Goal: Task Accomplishment & Management: Complete application form

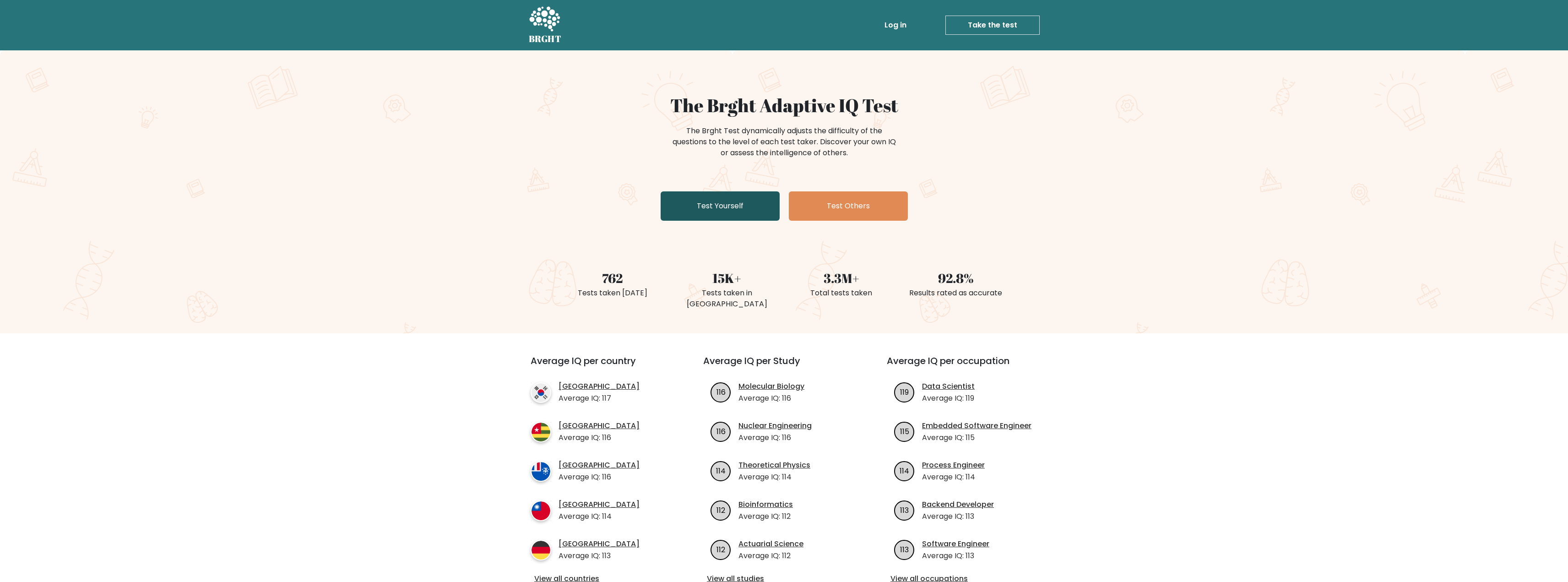
click at [707, 199] on link "Test Yourself" at bounding box center [720, 206] width 119 height 29
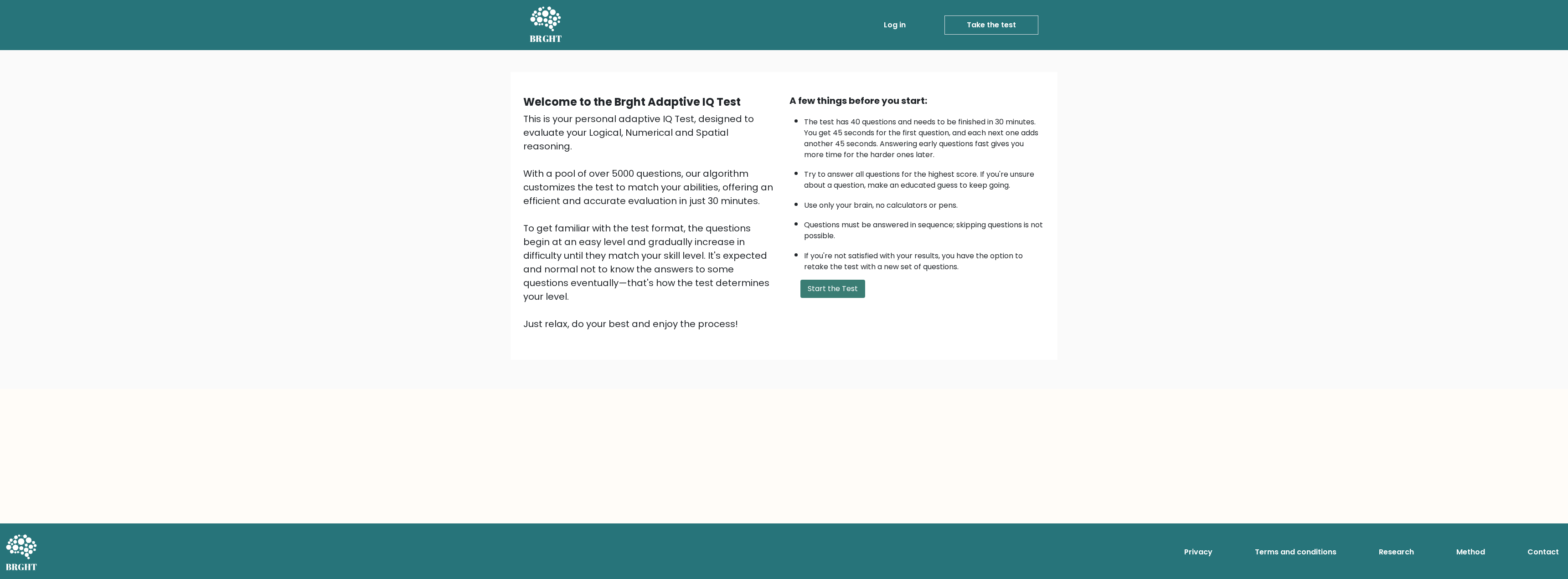
click at [850, 290] on button "Start the Test" at bounding box center [833, 289] width 65 height 18
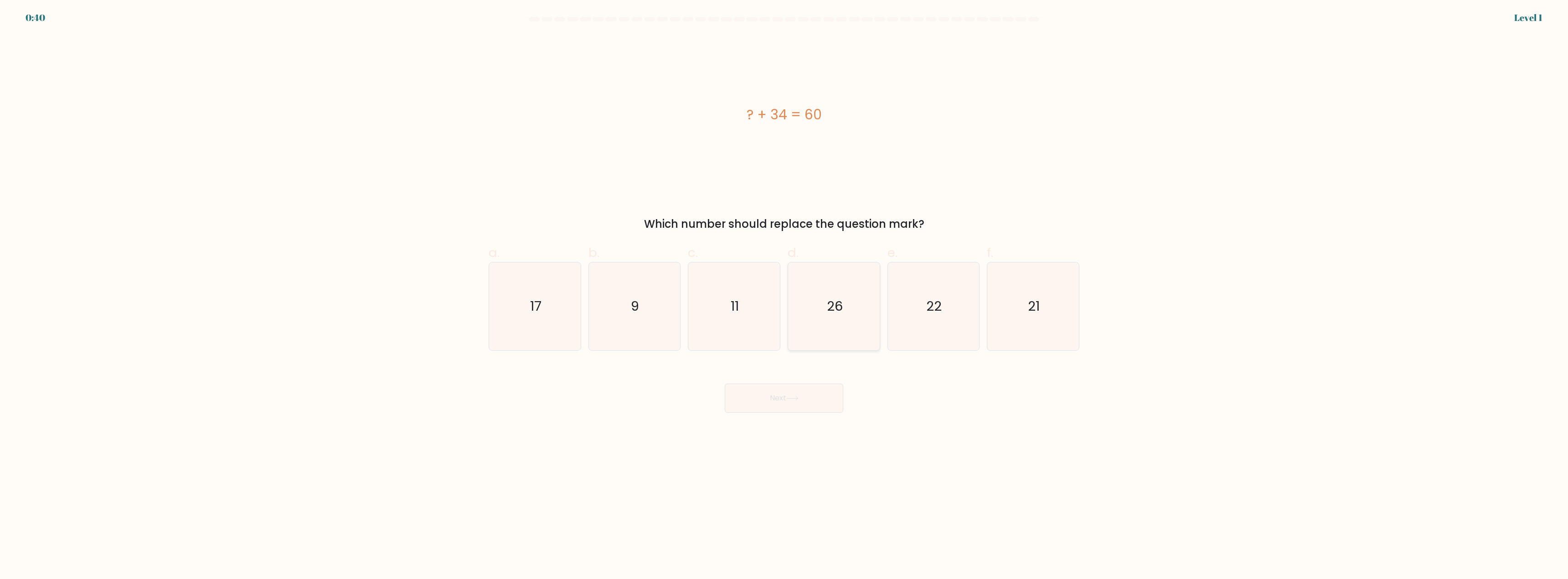
click at [858, 305] on icon "26" at bounding box center [834, 306] width 88 height 88
click at [785, 296] on input "d. 26" at bounding box center [784, 293] width 1 height 6
radio input "true"
click at [801, 389] on button "Next" at bounding box center [784, 398] width 119 height 29
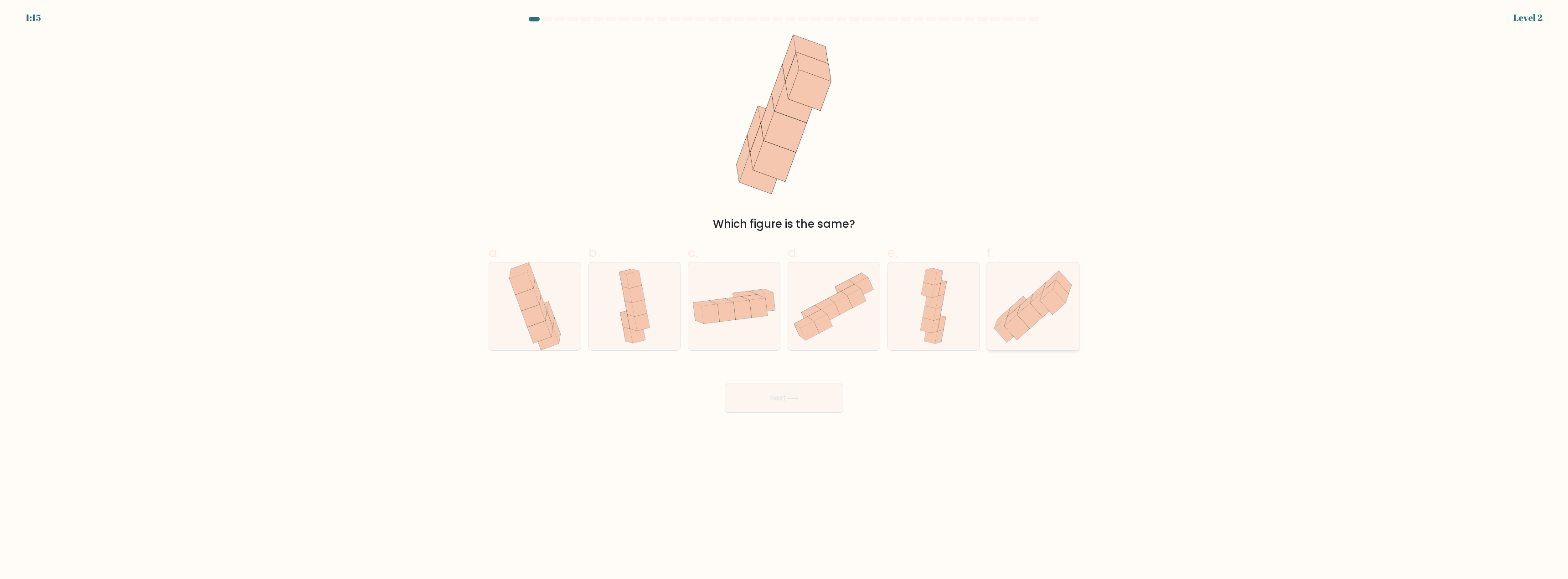
click at [1019, 311] on icon at bounding box center [1025, 303] width 16 height 20
click at [785, 296] on input "f." at bounding box center [784, 293] width 1 height 6
radio input "true"
click at [777, 397] on button "Next" at bounding box center [784, 398] width 119 height 29
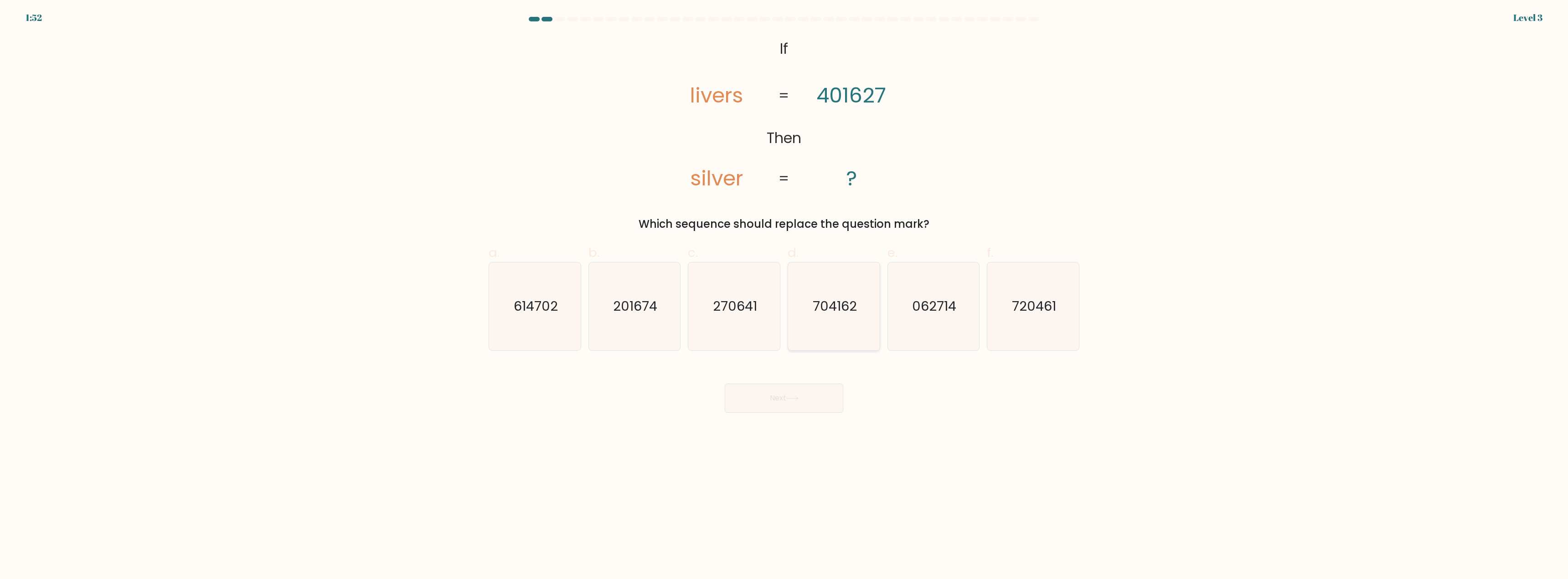
click at [823, 322] on icon "704162" at bounding box center [834, 306] width 88 height 88
click at [785, 296] on input "d. 704162" at bounding box center [784, 293] width 1 height 6
radio input "true"
click at [780, 403] on button "Next" at bounding box center [784, 398] width 119 height 29
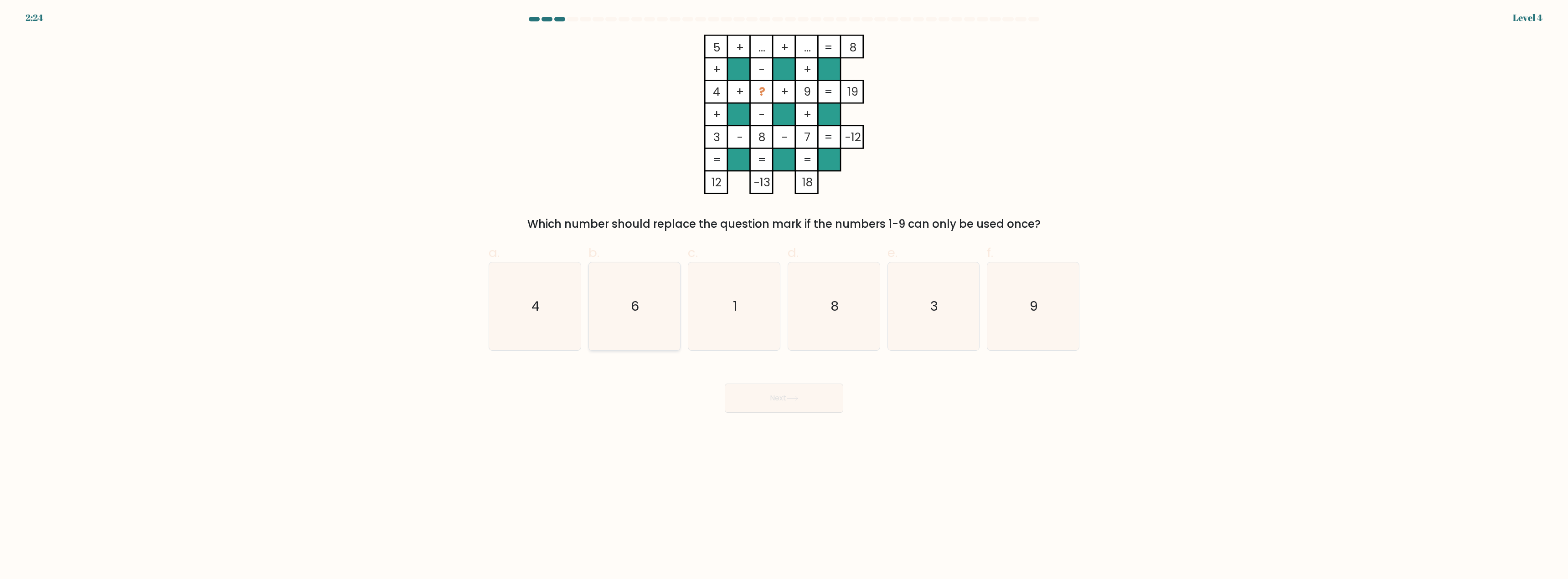
click at [642, 300] on icon "6" at bounding box center [634, 306] width 88 height 88
click at [784, 296] on input "b. 6" at bounding box center [784, 293] width 1 height 6
radio input "true"
click at [761, 392] on button "Next" at bounding box center [784, 398] width 119 height 29
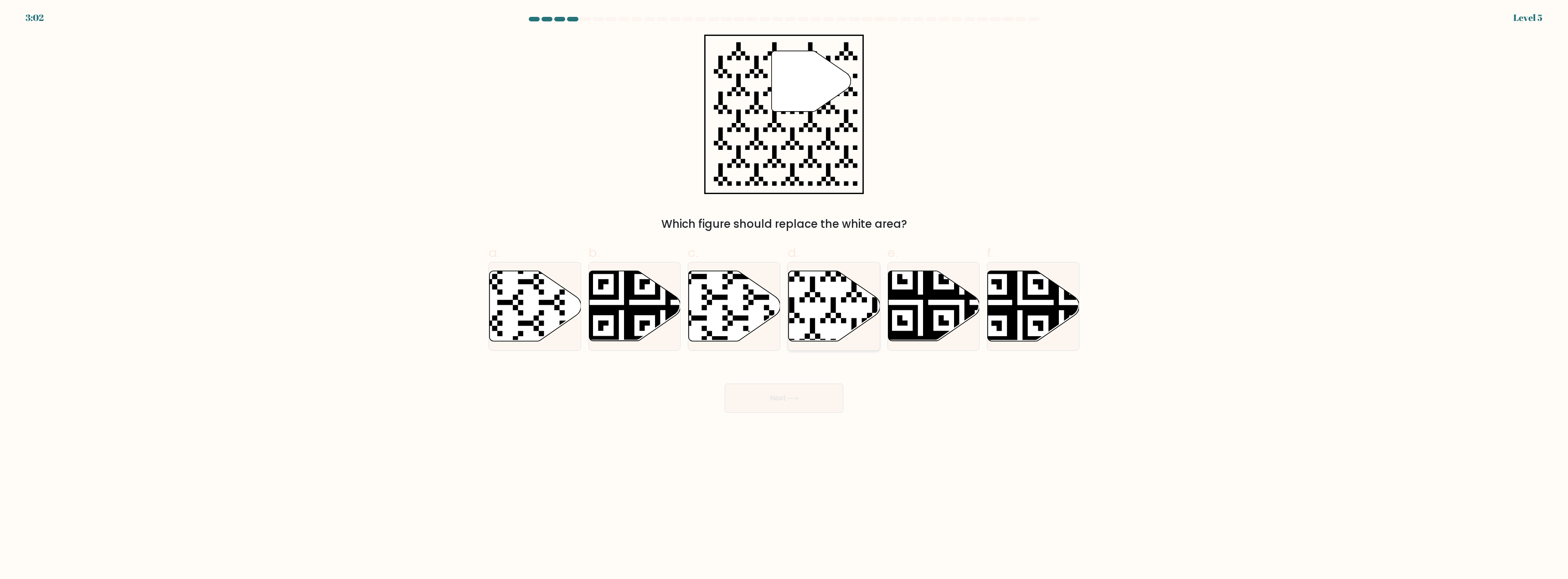
click at [830, 314] on icon at bounding box center [804, 344] width 166 height 166
click at [785, 296] on input "d." at bounding box center [784, 293] width 1 height 6
radio input "true"
click at [779, 405] on button "Next" at bounding box center [784, 398] width 119 height 29
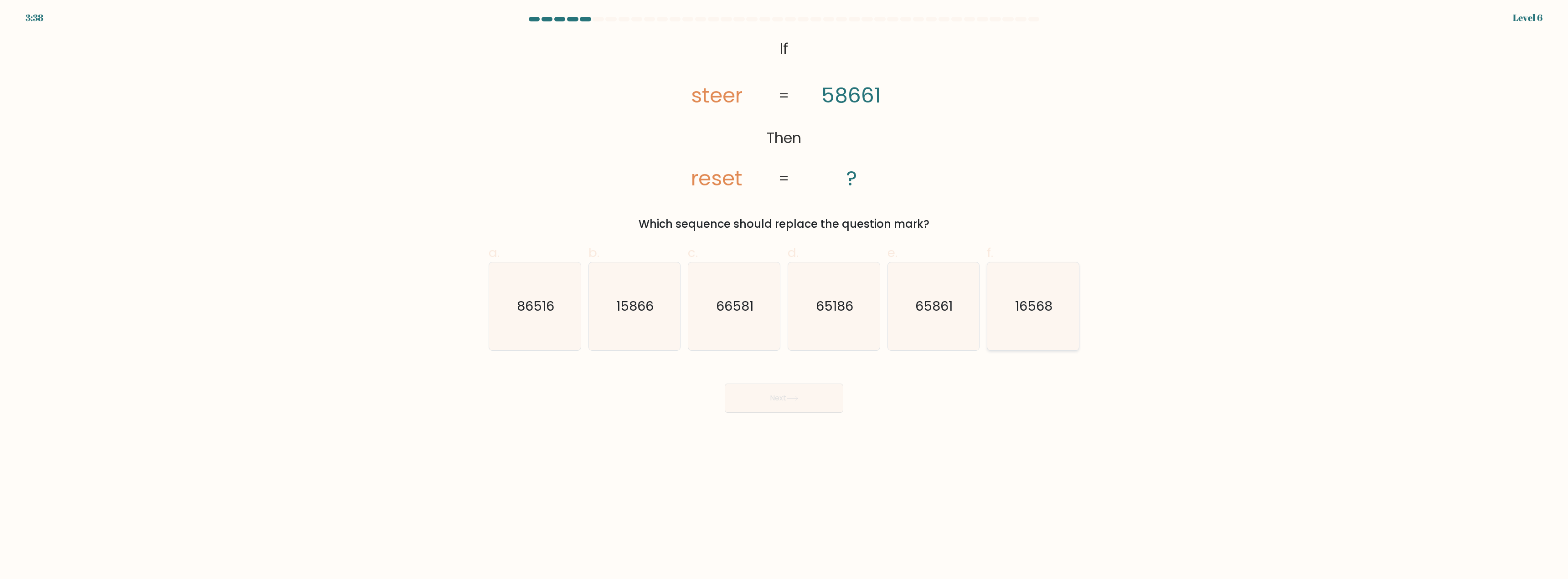
click at [1007, 327] on icon "16568" at bounding box center [1033, 306] width 88 height 88
click at [785, 296] on input "f. 16568" at bounding box center [784, 293] width 1 height 6
radio input "true"
click at [773, 397] on button "Next" at bounding box center [784, 398] width 119 height 29
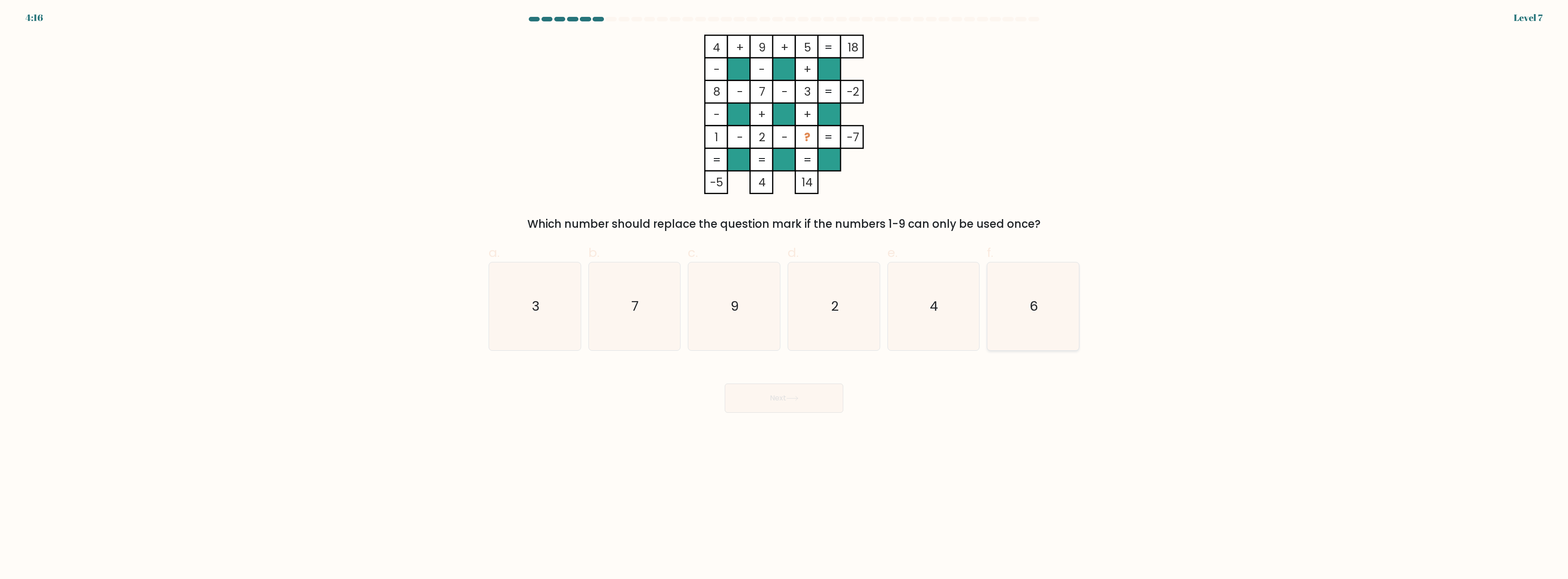
click at [1025, 311] on icon "6" at bounding box center [1033, 306] width 88 height 88
click at [785, 296] on input "f. 6" at bounding box center [784, 293] width 1 height 6
radio input "true"
click at [793, 405] on button "Next" at bounding box center [784, 398] width 119 height 29
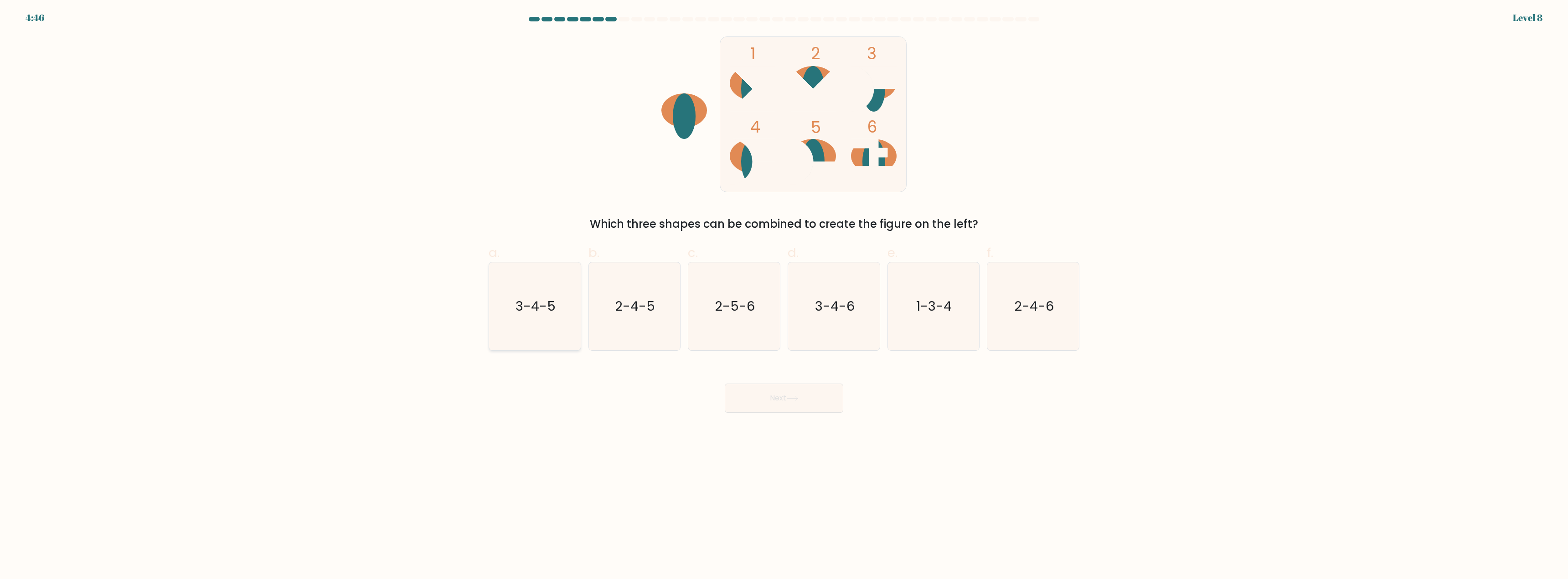
click at [534, 328] on icon "3-4-5" at bounding box center [534, 306] width 88 height 88
click at [784, 296] on input "a. 3-4-5" at bounding box center [784, 293] width 1 height 6
radio input "true"
click at [771, 407] on button "Next" at bounding box center [784, 398] width 119 height 29
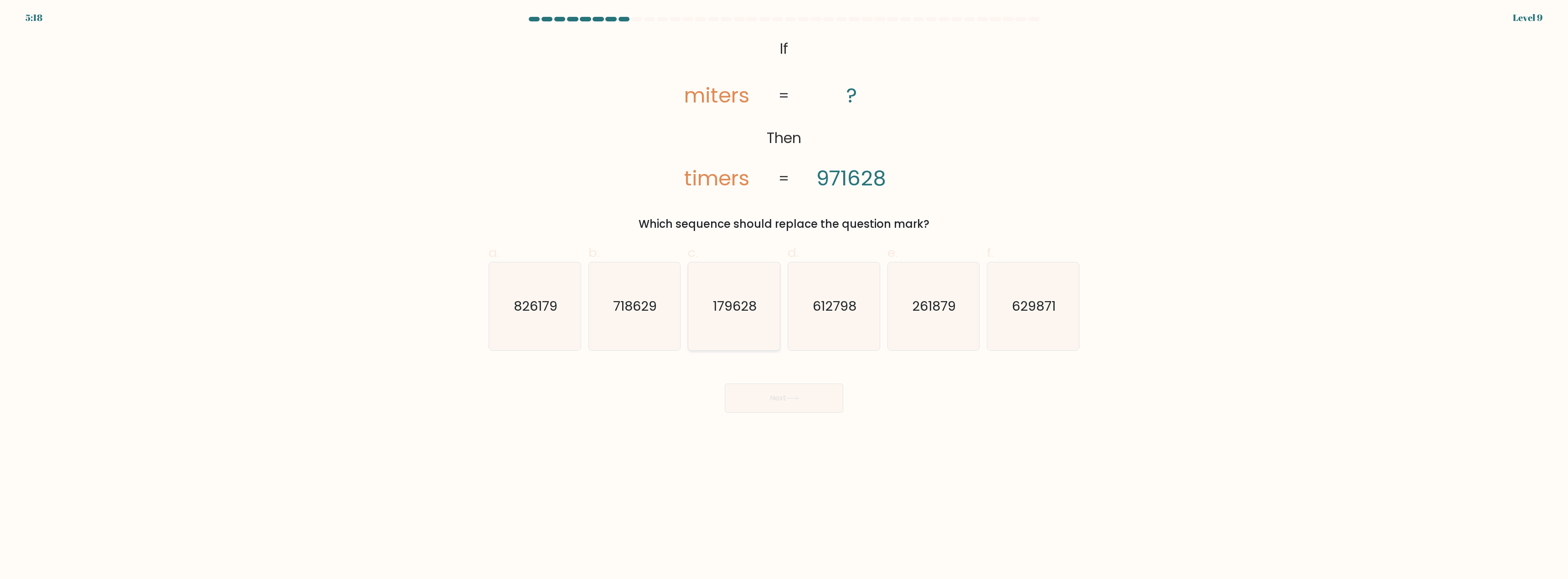
click at [727, 309] on text "179628" at bounding box center [735, 307] width 44 height 18
click at [784, 296] on input "c. 179628" at bounding box center [784, 293] width 1 height 6
radio input "true"
click at [767, 390] on button "Next" at bounding box center [784, 398] width 119 height 29
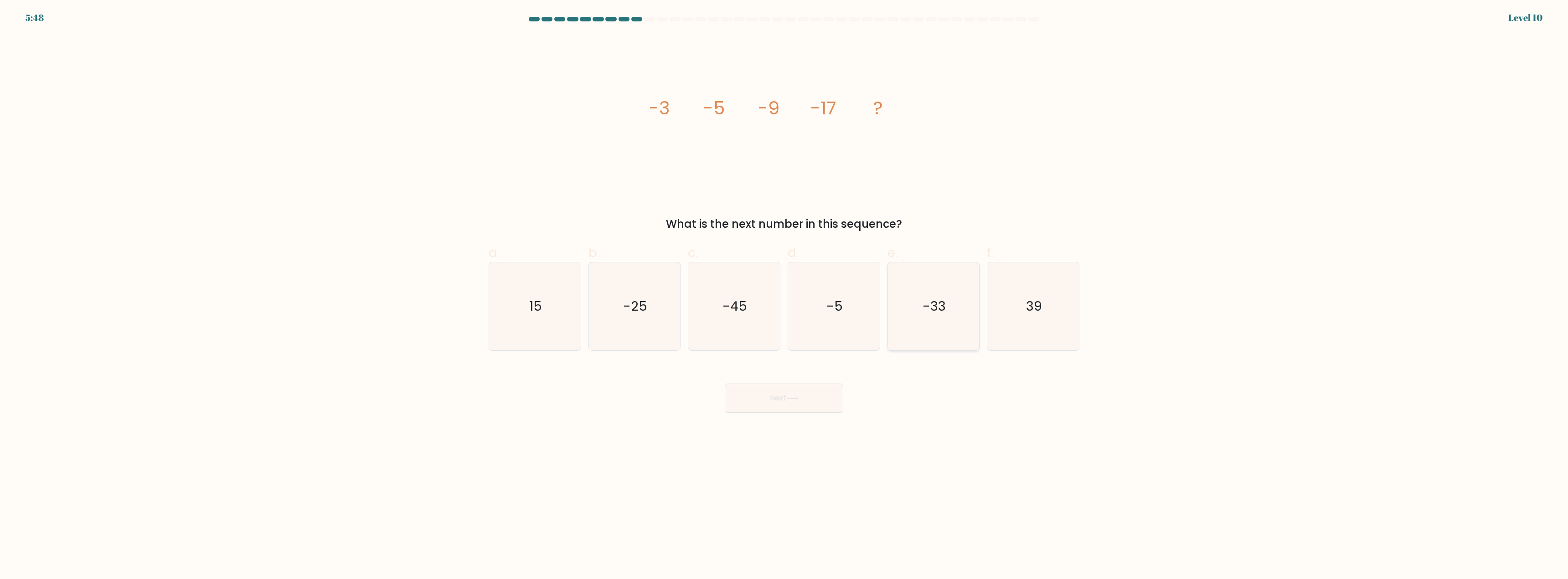
click at [917, 306] on icon "-33" at bounding box center [933, 306] width 88 height 88
click at [785, 296] on input "e. -33" at bounding box center [784, 293] width 1 height 6
radio input "true"
click at [800, 395] on button "Next" at bounding box center [784, 398] width 119 height 29
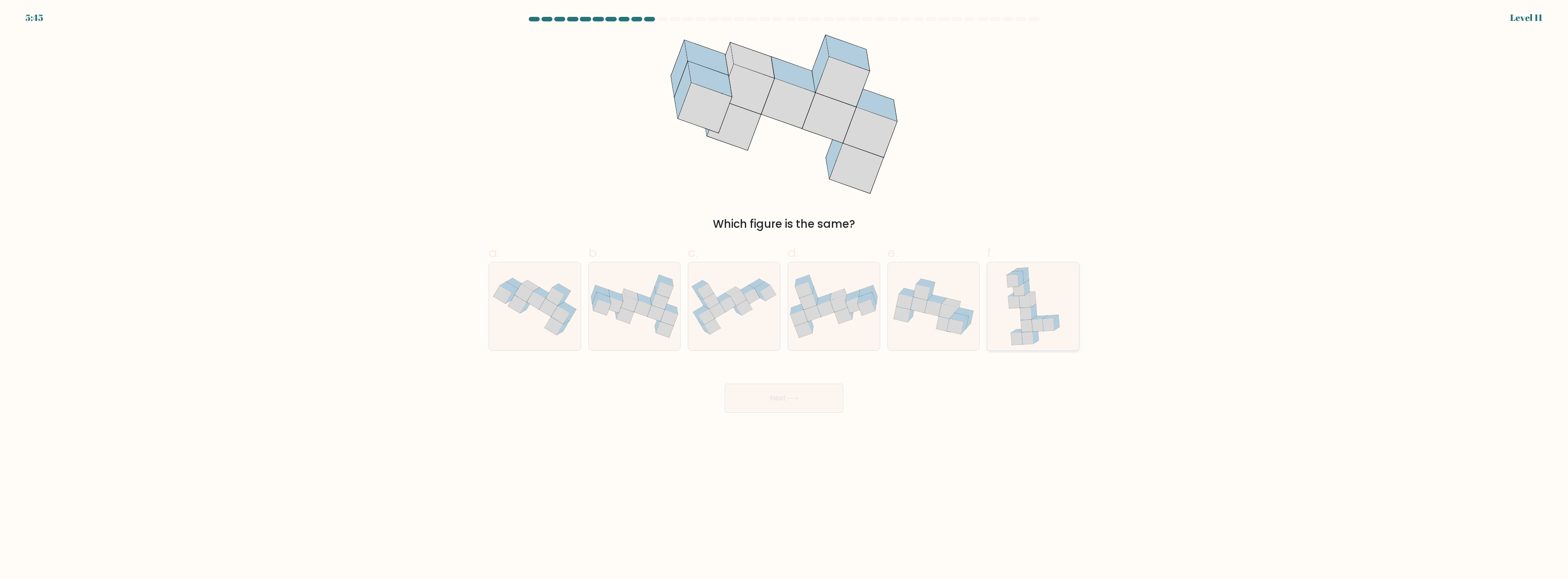
click at [1017, 314] on icon at bounding box center [1033, 306] width 63 height 88
click at [785, 296] on input "f." at bounding box center [784, 293] width 1 height 6
radio input "true"
click at [805, 396] on button "Next" at bounding box center [784, 398] width 119 height 29
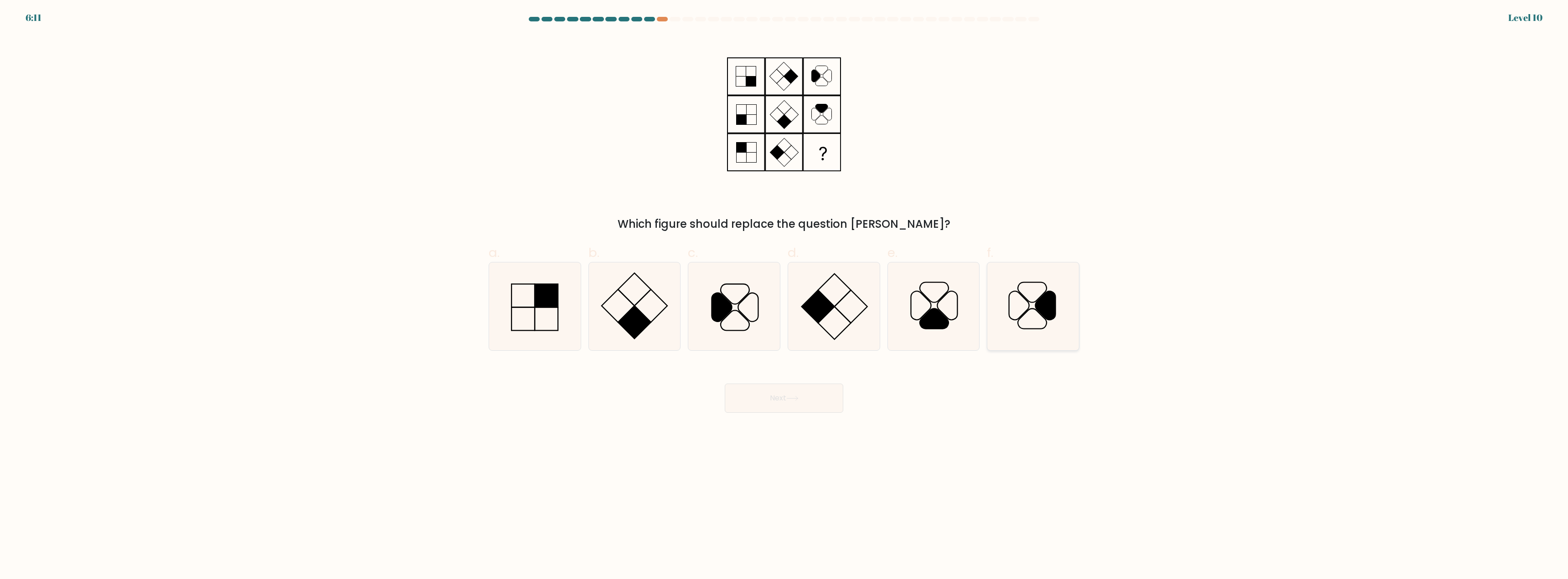
click at [1029, 312] on icon at bounding box center [1033, 306] width 88 height 88
click at [785, 296] on input "f." at bounding box center [784, 293] width 1 height 6
radio input "true"
click at [791, 392] on button "Next" at bounding box center [784, 398] width 119 height 29
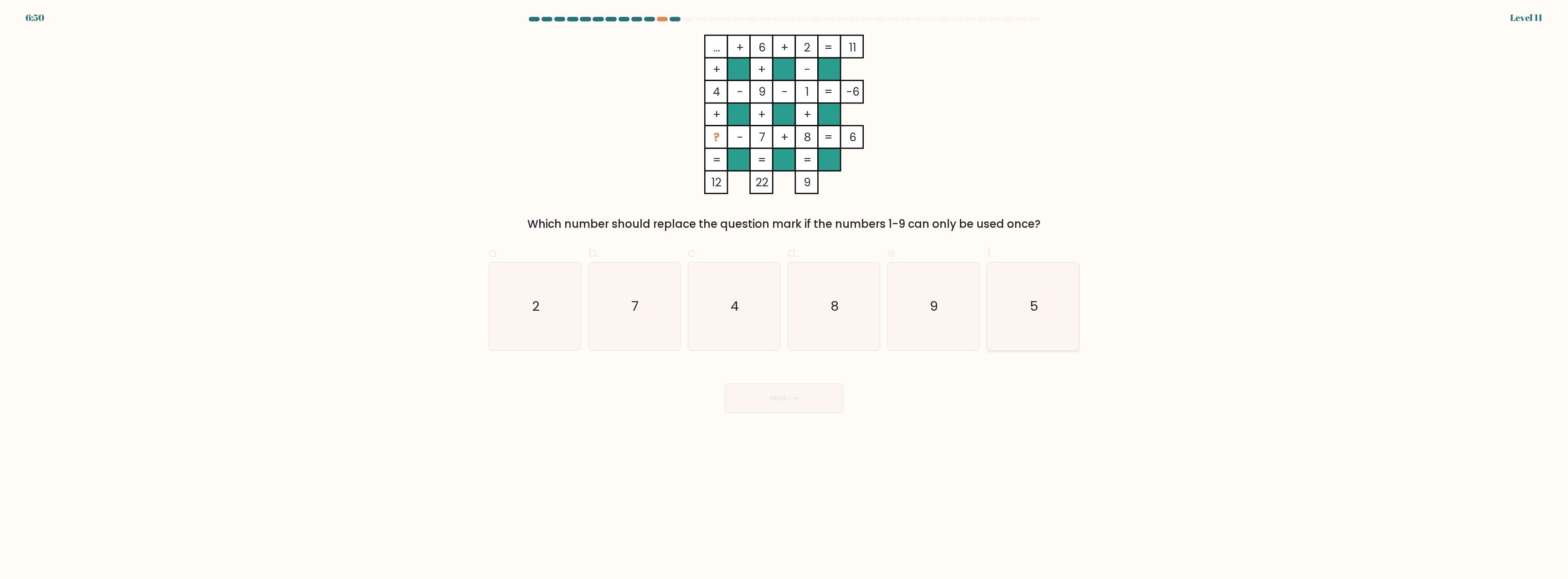
click at [1034, 302] on text "5" at bounding box center [1034, 307] width 9 height 18
click at [785, 296] on input "f. 5" at bounding box center [784, 293] width 1 height 6
radio input "true"
click at [794, 394] on button "Next" at bounding box center [784, 398] width 119 height 29
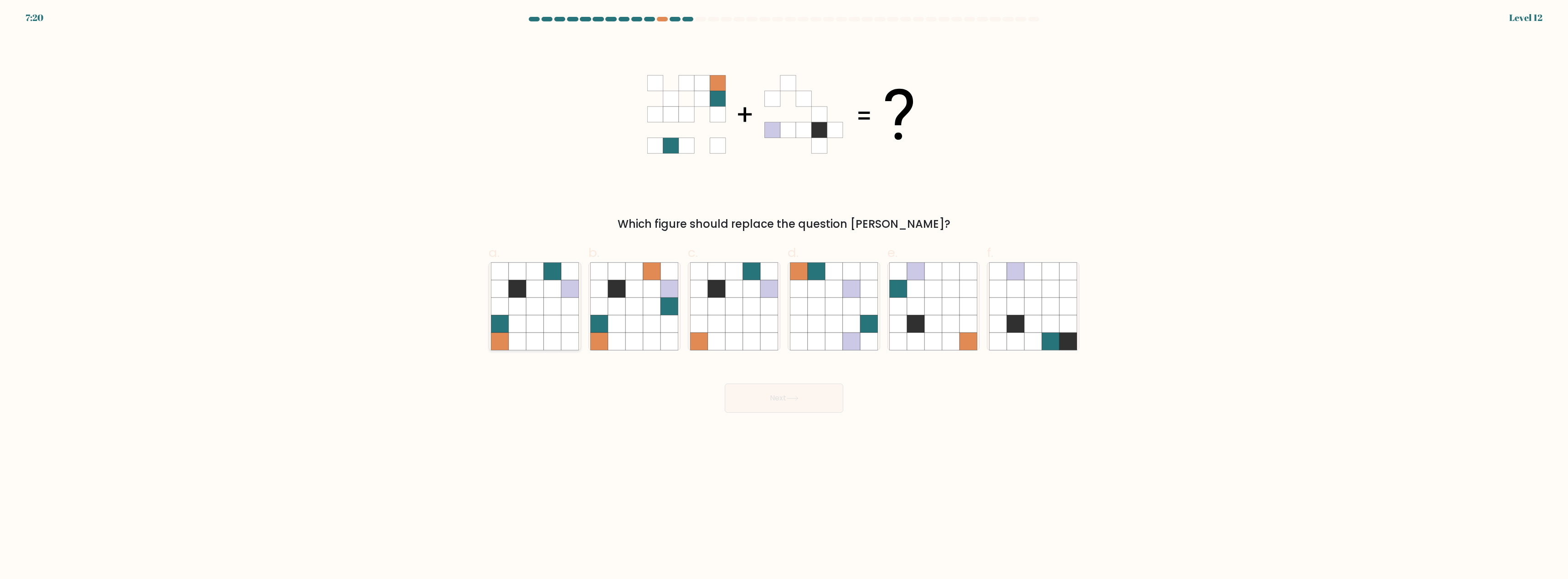
click at [538, 318] on icon at bounding box center [534, 324] width 17 height 17
click at [784, 296] on input "a." at bounding box center [784, 293] width 1 height 6
radio input "true"
click at [772, 400] on button "Next" at bounding box center [784, 398] width 119 height 29
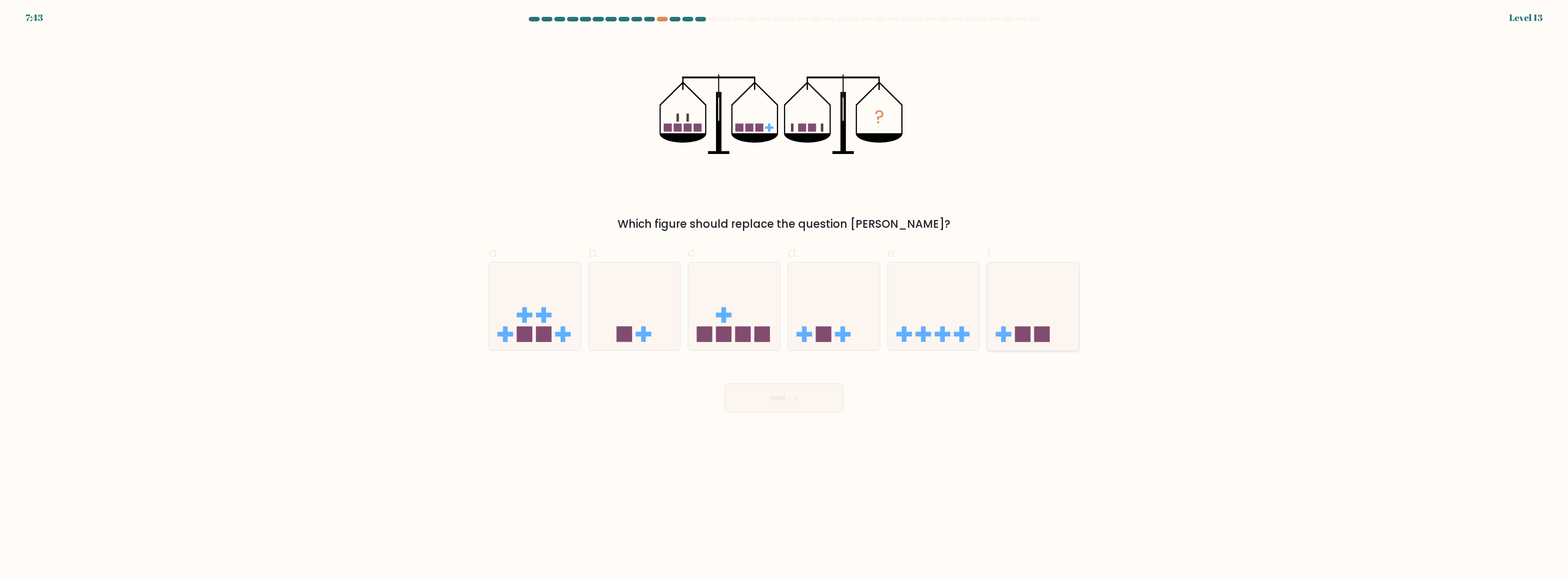
click at [1040, 331] on rect at bounding box center [1041, 333] width 15 height 15
click at [785, 296] on input "f." at bounding box center [784, 293] width 1 height 6
radio input "true"
click at [782, 411] on button "Next" at bounding box center [784, 398] width 119 height 29
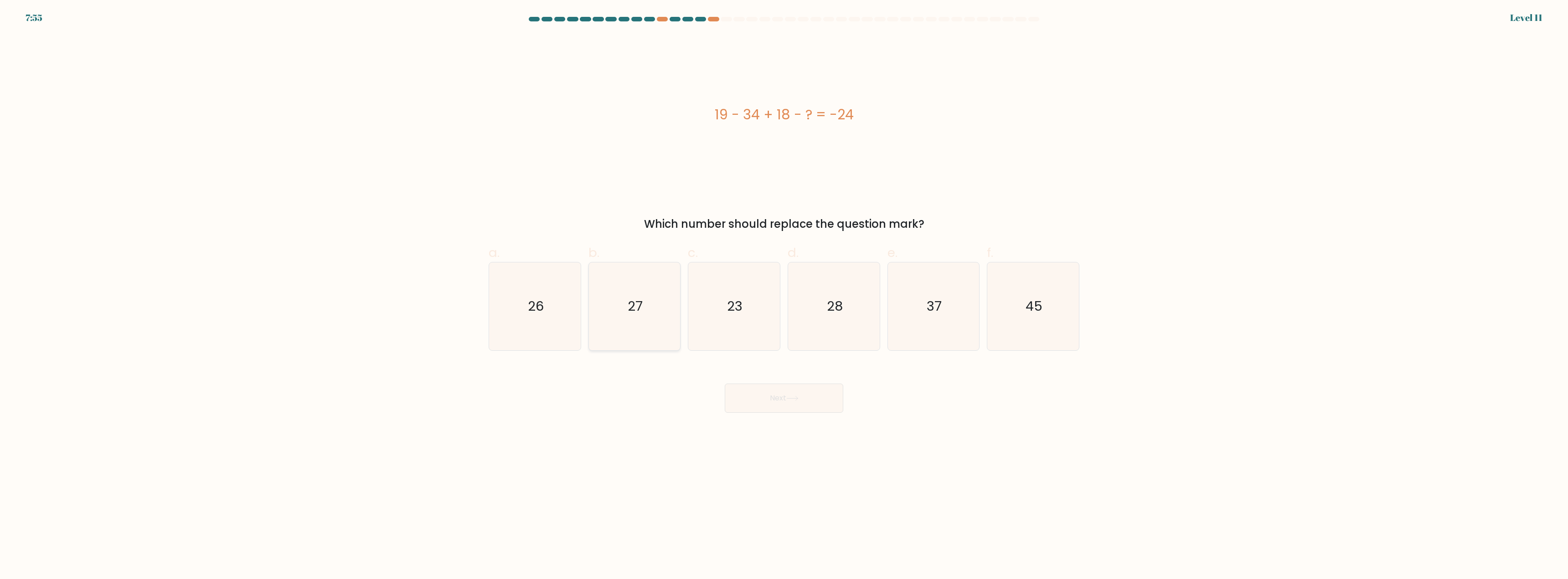
click at [658, 322] on icon "27" at bounding box center [634, 306] width 88 height 88
click at [784, 296] on input "b. 27" at bounding box center [784, 293] width 1 height 6
radio input "true"
click at [761, 401] on button "Next" at bounding box center [784, 398] width 119 height 29
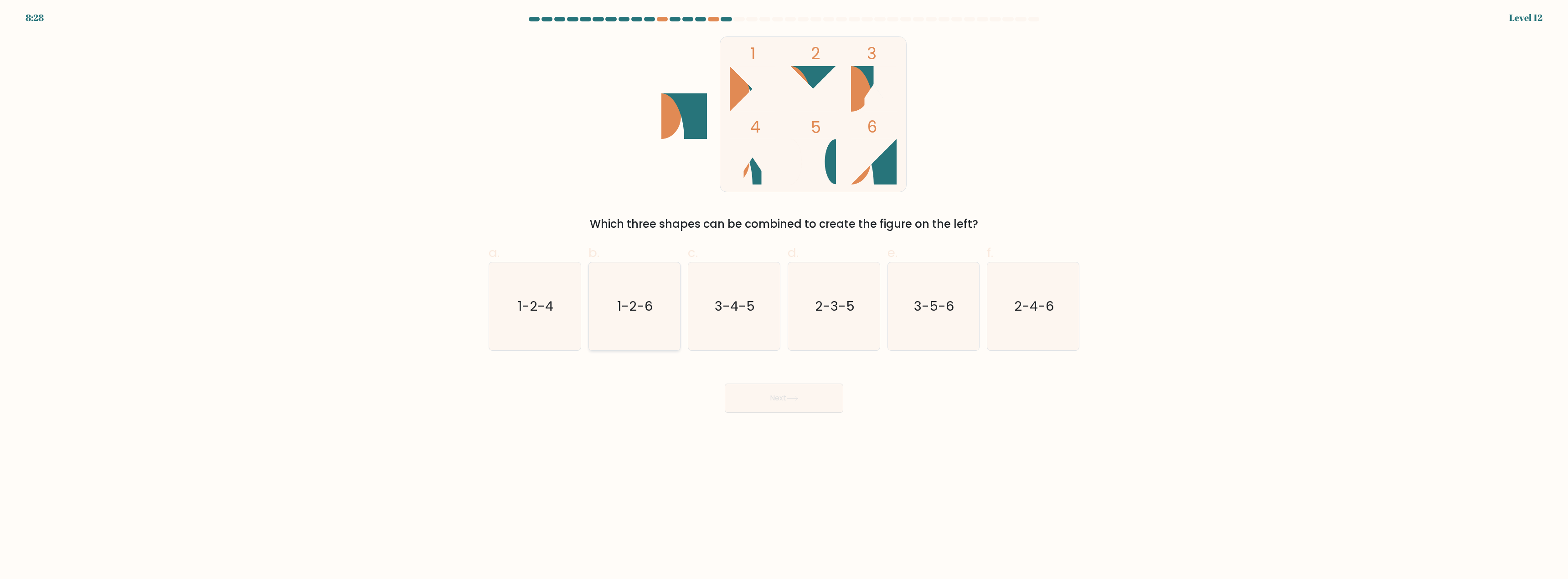
click at [612, 312] on icon "1-2-6" at bounding box center [634, 306] width 88 height 88
click at [784, 296] on input "b. 1-2-6" at bounding box center [784, 293] width 1 height 6
radio input "true"
click at [749, 406] on button "Next" at bounding box center [784, 398] width 119 height 29
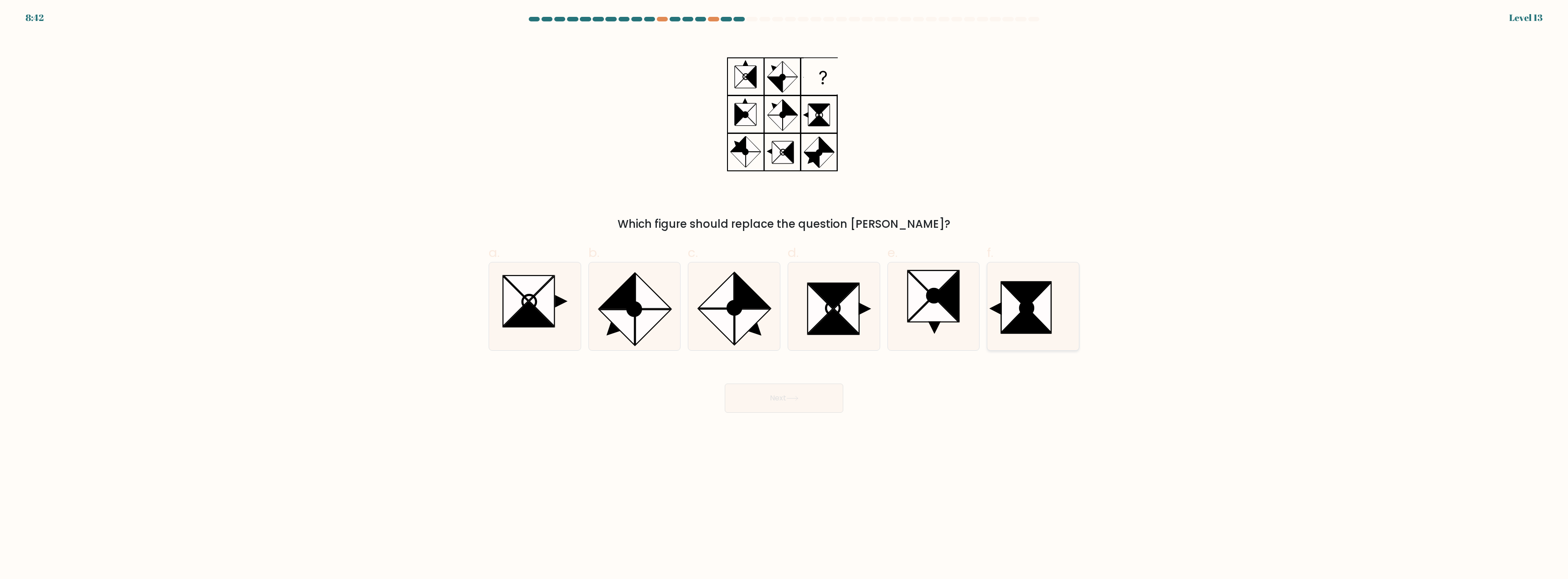
click at [1026, 302] on icon at bounding box center [1027, 308] width 13 height 13
click at [785, 296] on input "f." at bounding box center [784, 293] width 1 height 6
radio input "true"
click at [778, 403] on button "Next" at bounding box center [784, 398] width 119 height 29
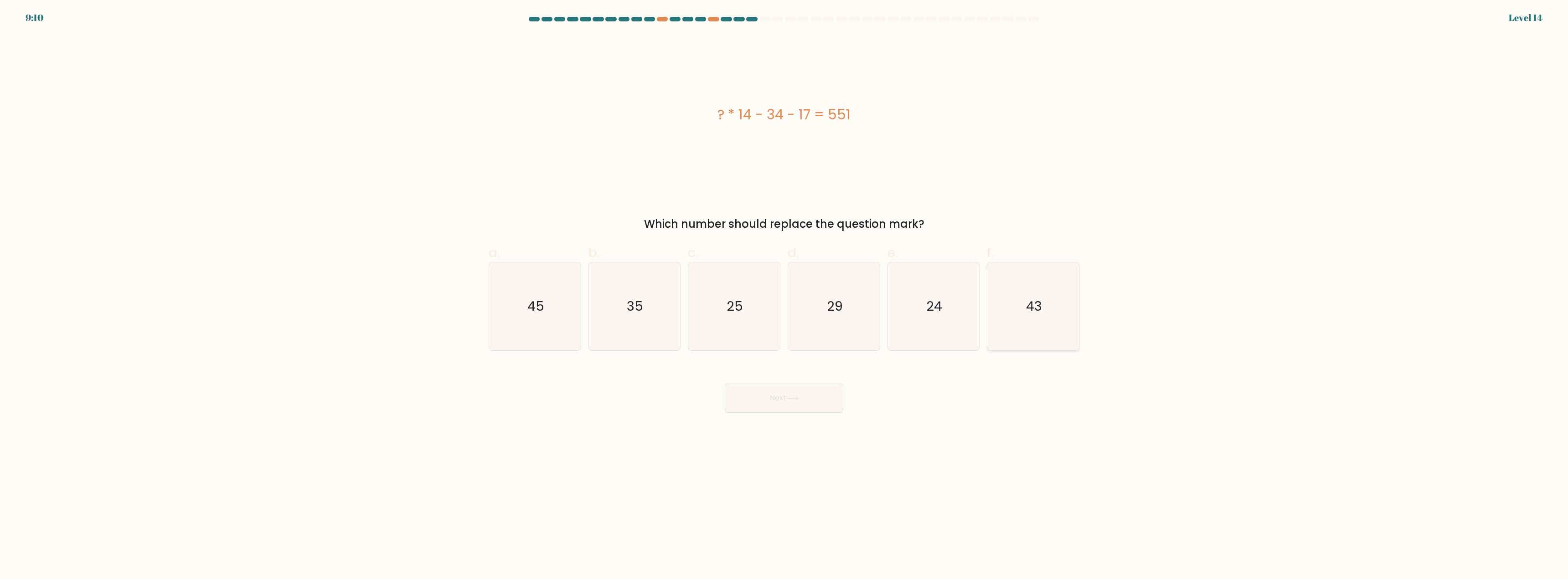
click at [1045, 317] on icon "43" at bounding box center [1033, 306] width 88 height 88
click at [785, 296] on input "f. 43" at bounding box center [784, 293] width 1 height 6
radio input "true"
click at [768, 403] on button "Next" at bounding box center [784, 398] width 119 height 29
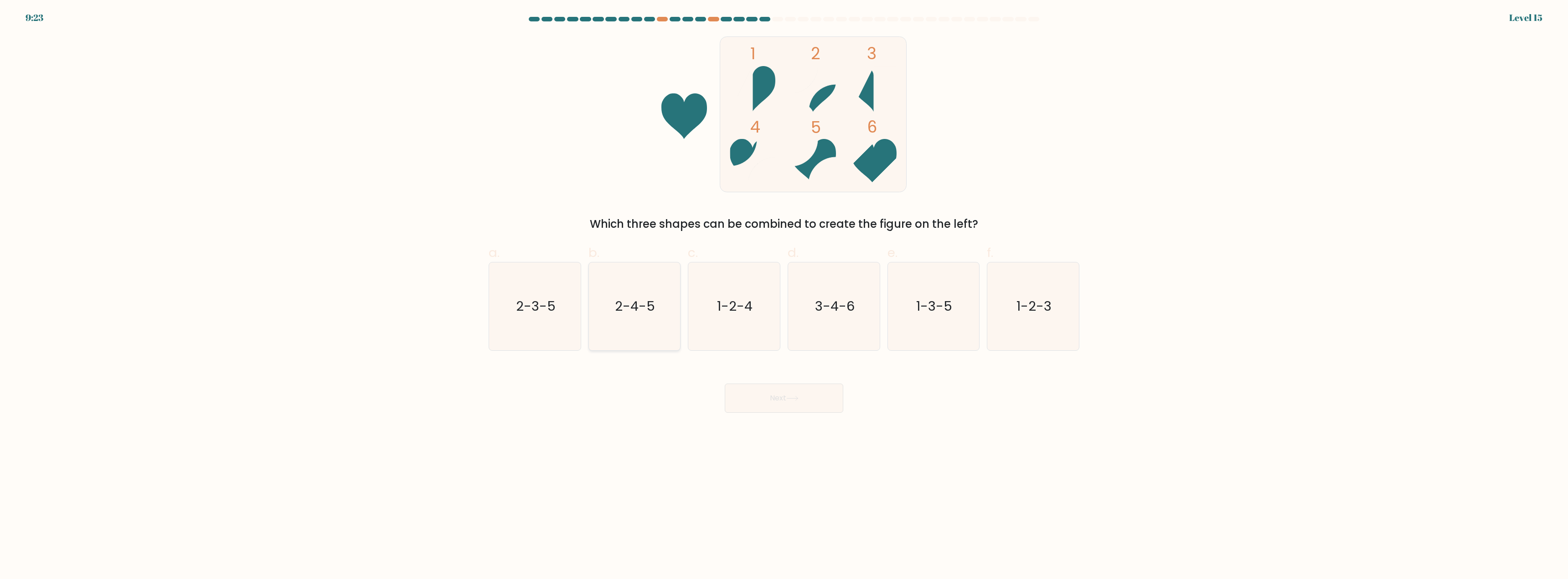
click at [626, 322] on icon "2-4-5" at bounding box center [634, 306] width 88 height 88
click at [784, 296] on input "b. 2-4-5" at bounding box center [784, 293] width 1 height 6
radio input "true"
click at [774, 392] on button "Next" at bounding box center [784, 398] width 119 height 29
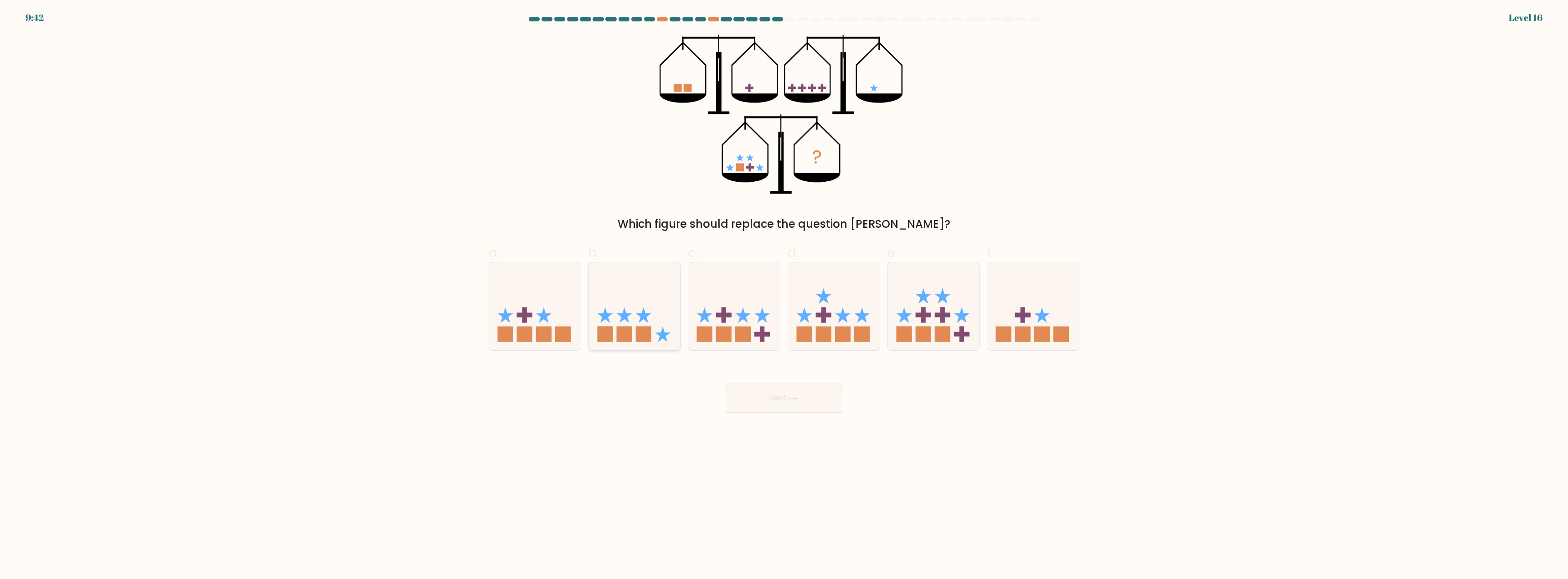
click at [620, 335] on rect at bounding box center [623, 333] width 15 height 15
click at [784, 296] on input "b." at bounding box center [784, 293] width 1 height 6
radio input "true"
click at [760, 397] on button "Next" at bounding box center [784, 398] width 119 height 29
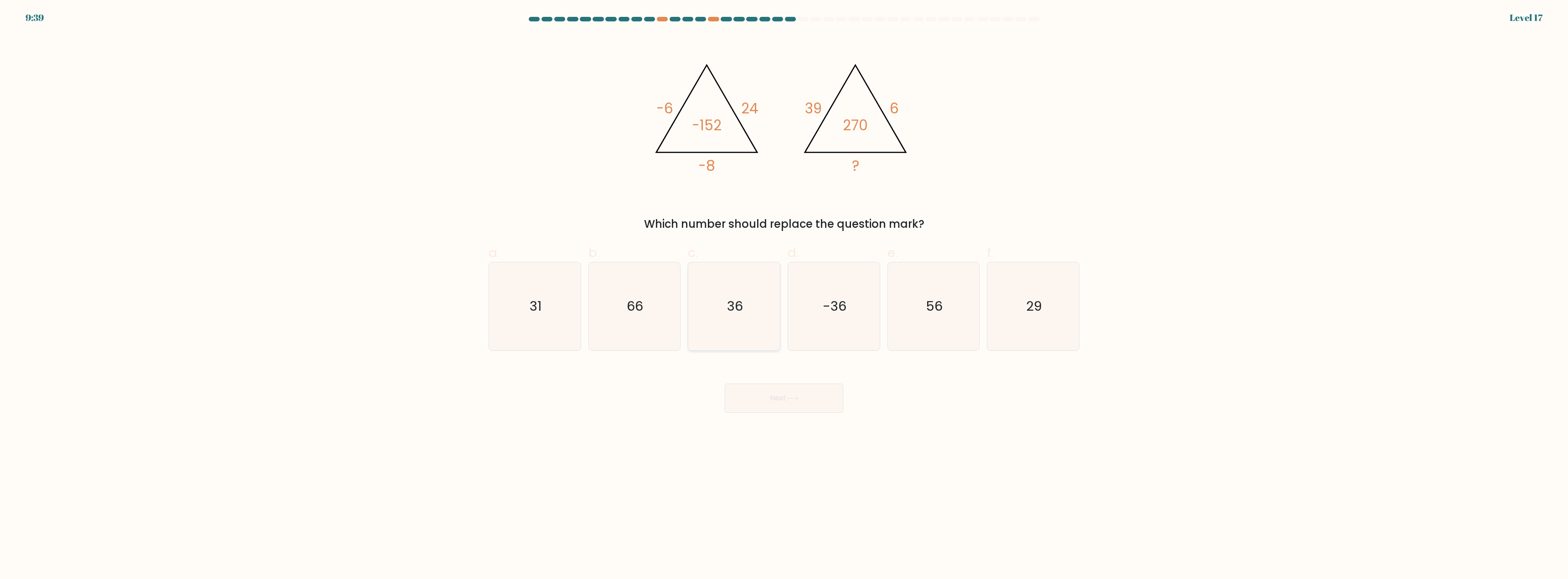
click at [724, 326] on icon "36" at bounding box center [734, 306] width 88 height 88
click at [784, 296] on input "c. 36" at bounding box center [784, 293] width 1 height 6
radio input "true"
click at [772, 402] on button "Next" at bounding box center [784, 398] width 119 height 29
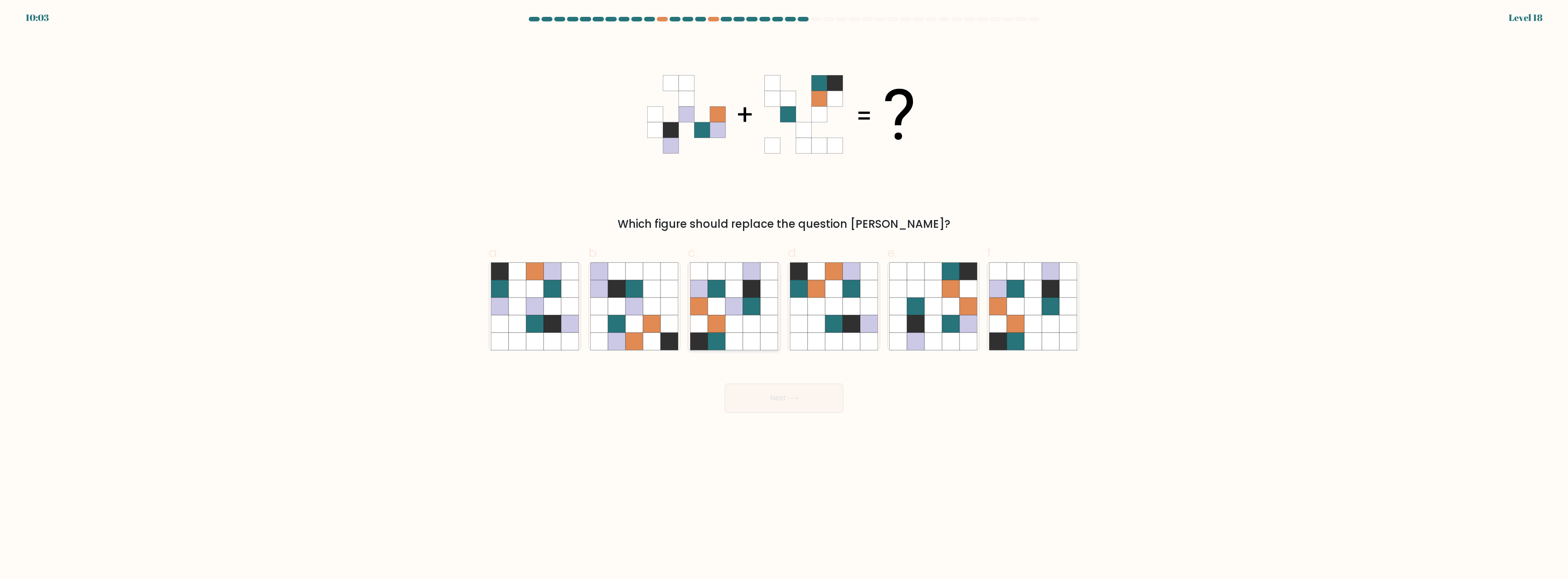
click at [705, 280] on icon at bounding box center [699, 271] width 17 height 17
click at [784, 290] on input "c." at bounding box center [784, 293] width 1 height 6
radio input "true"
click at [778, 403] on button "Next" at bounding box center [784, 398] width 119 height 29
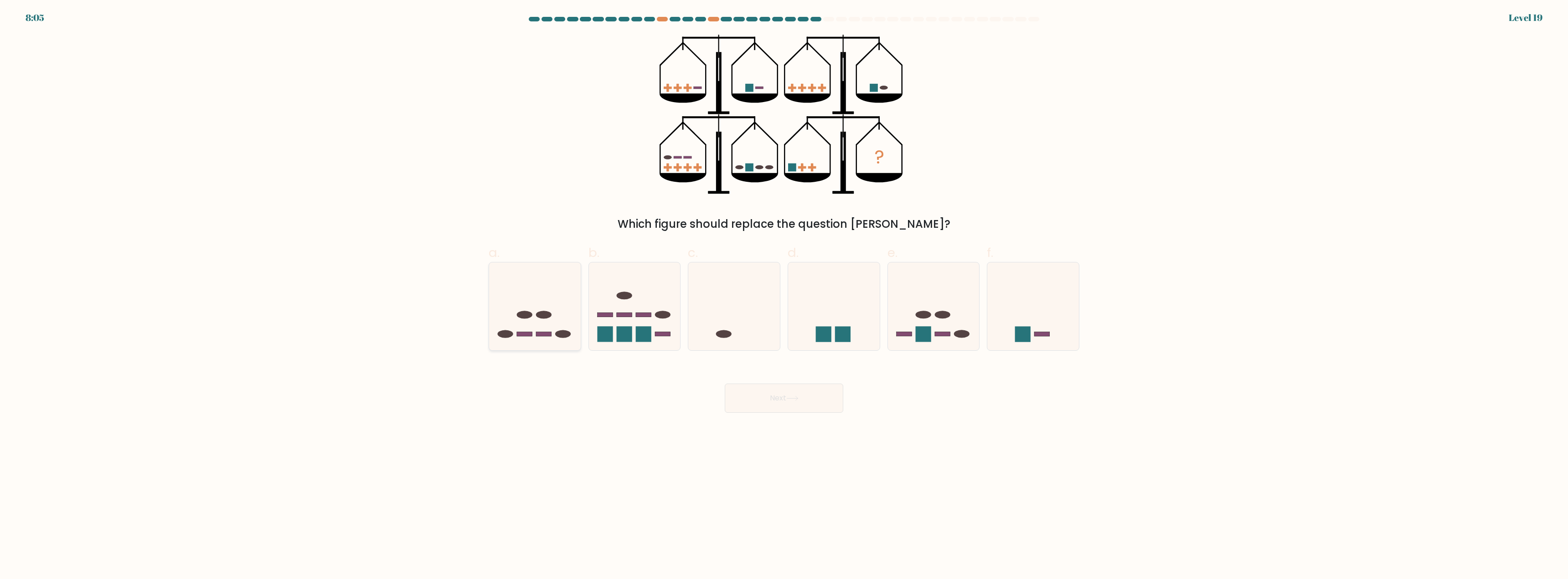
click at [527, 272] on icon at bounding box center [535, 307] width 92 height 75
click at [784, 290] on input "a." at bounding box center [784, 293] width 1 height 6
radio input "true"
click at [799, 396] on icon at bounding box center [793, 398] width 12 height 5
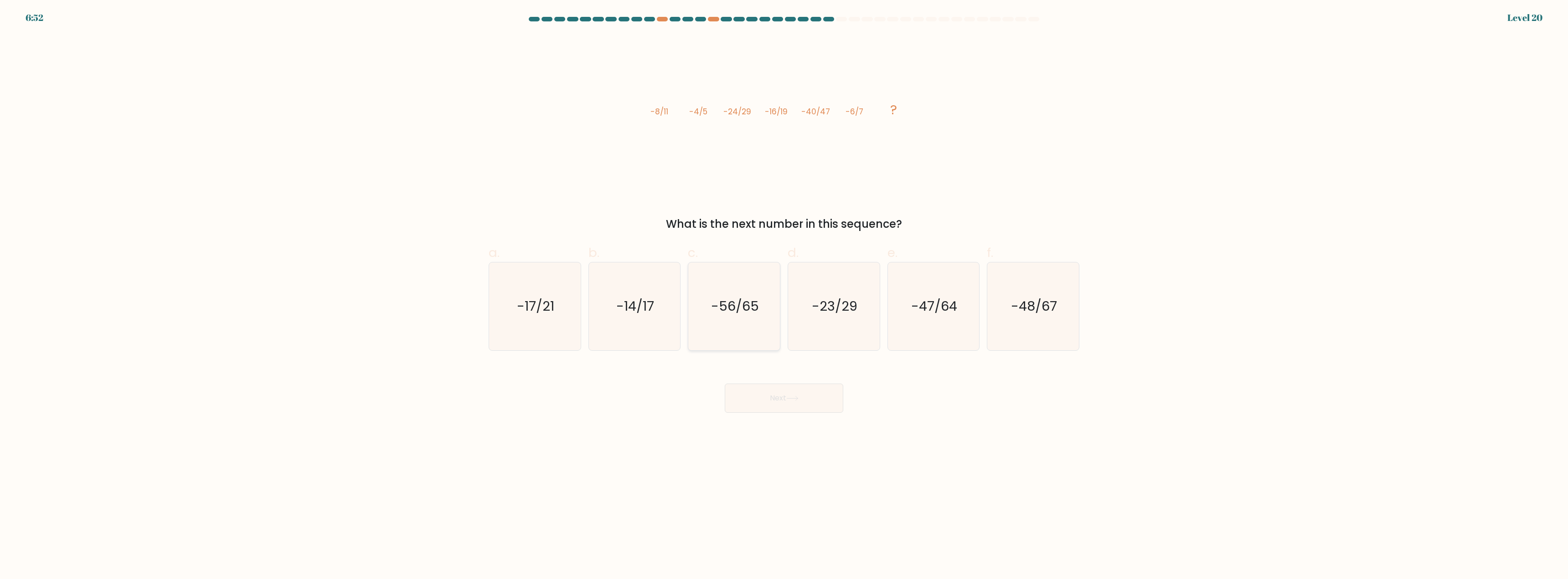
click at [744, 332] on icon "-56/65" at bounding box center [734, 306] width 88 height 88
click at [784, 296] on input "c. -56/65" at bounding box center [784, 293] width 1 height 6
radio input "true"
click at [778, 416] on body "6:51 Level 20" at bounding box center [784, 290] width 1568 height 579
click at [778, 396] on button "Next" at bounding box center [784, 398] width 119 height 29
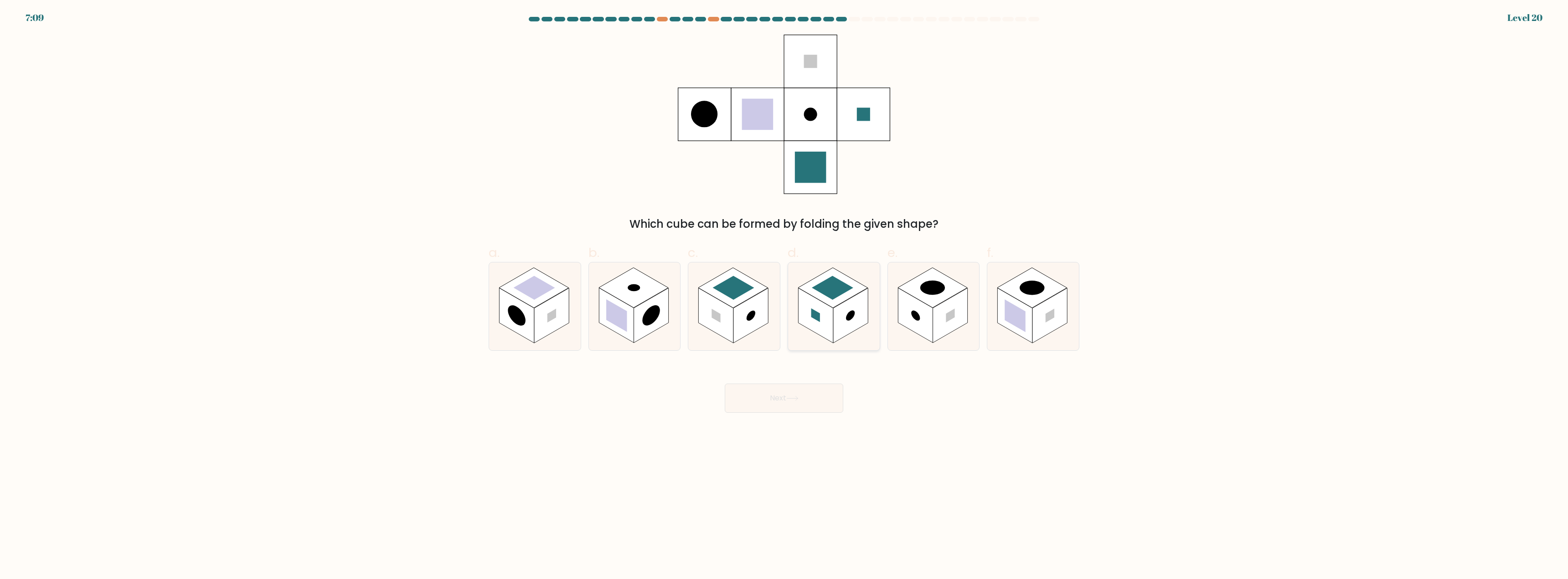
click at [822, 291] on rect at bounding box center [833, 288] width 41 height 24
click at [785, 291] on input "d." at bounding box center [784, 293] width 1 height 6
radio input "true"
click at [804, 401] on button "Next" at bounding box center [784, 398] width 119 height 29
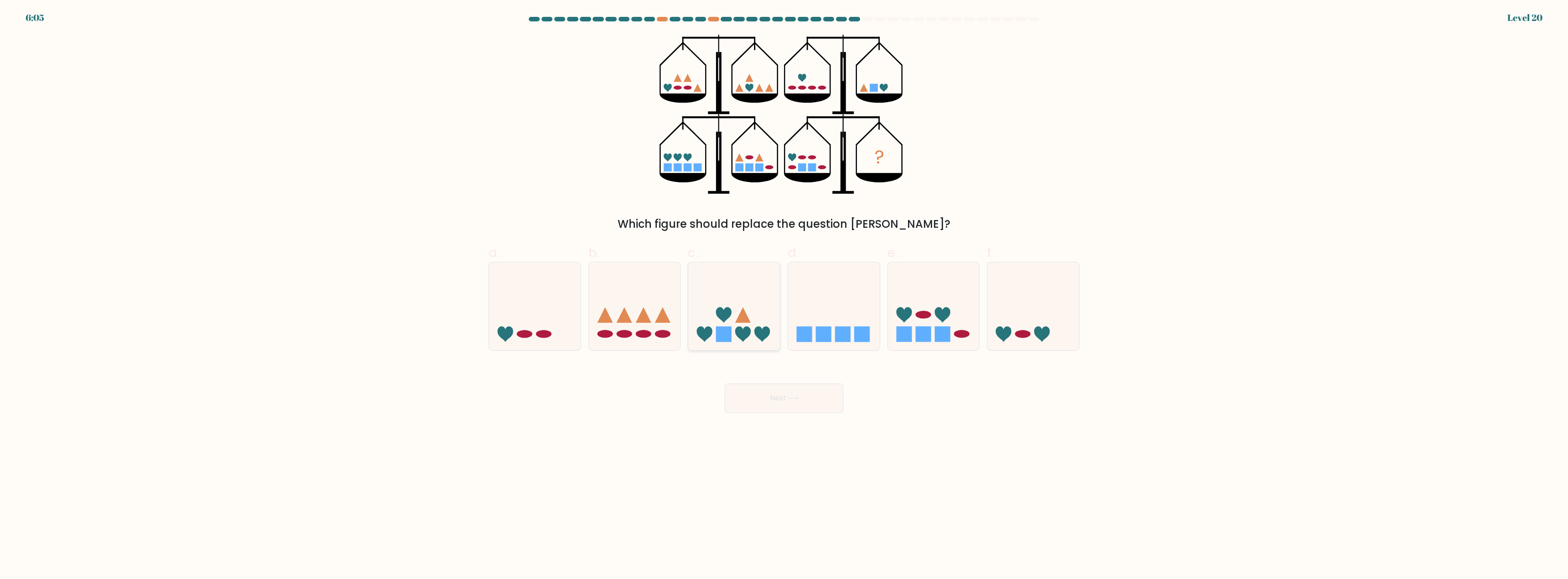
click at [743, 324] on icon at bounding box center [734, 307] width 92 height 75
click at [784, 296] on input "c." at bounding box center [784, 293] width 1 height 6
radio input "true"
click at [769, 392] on button "Next" at bounding box center [784, 398] width 119 height 29
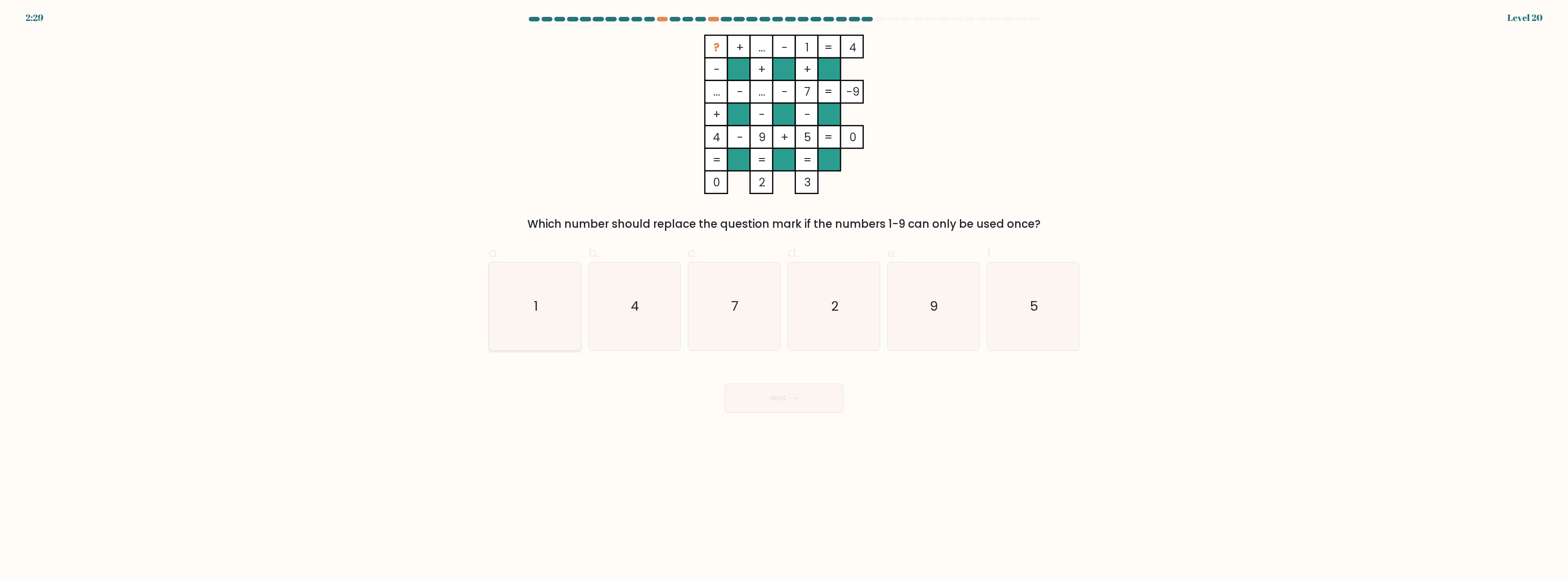
click at [559, 313] on icon "1" at bounding box center [534, 306] width 88 height 88
click at [784, 296] on input "a. 1" at bounding box center [784, 293] width 1 height 6
radio input "true"
click at [757, 400] on button "Next" at bounding box center [784, 398] width 119 height 29
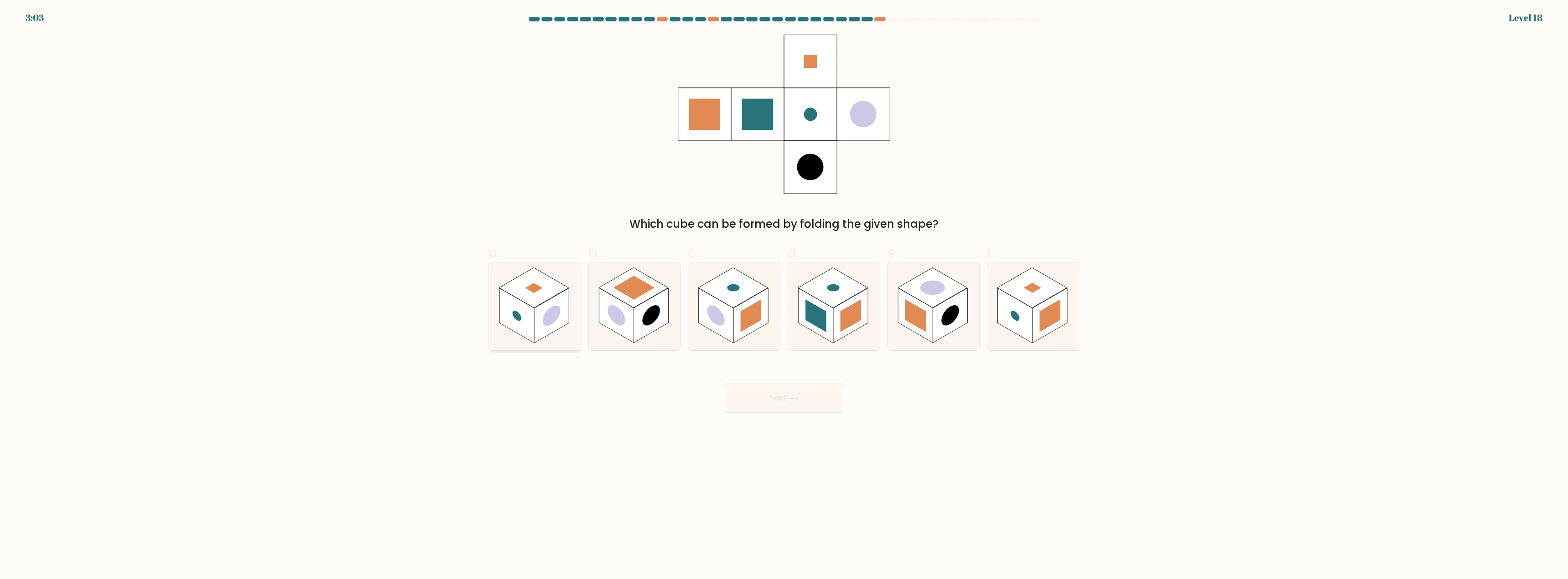
click at [517, 314] on circle at bounding box center [517, 316] width 9 height 13
click at [784, 296] on input "a." at bounding box center [784, 293] width 1 height 6
radio input "true"
click at [773, 407] on button "Next" at bounding box center [784, 398] width 119 height 29
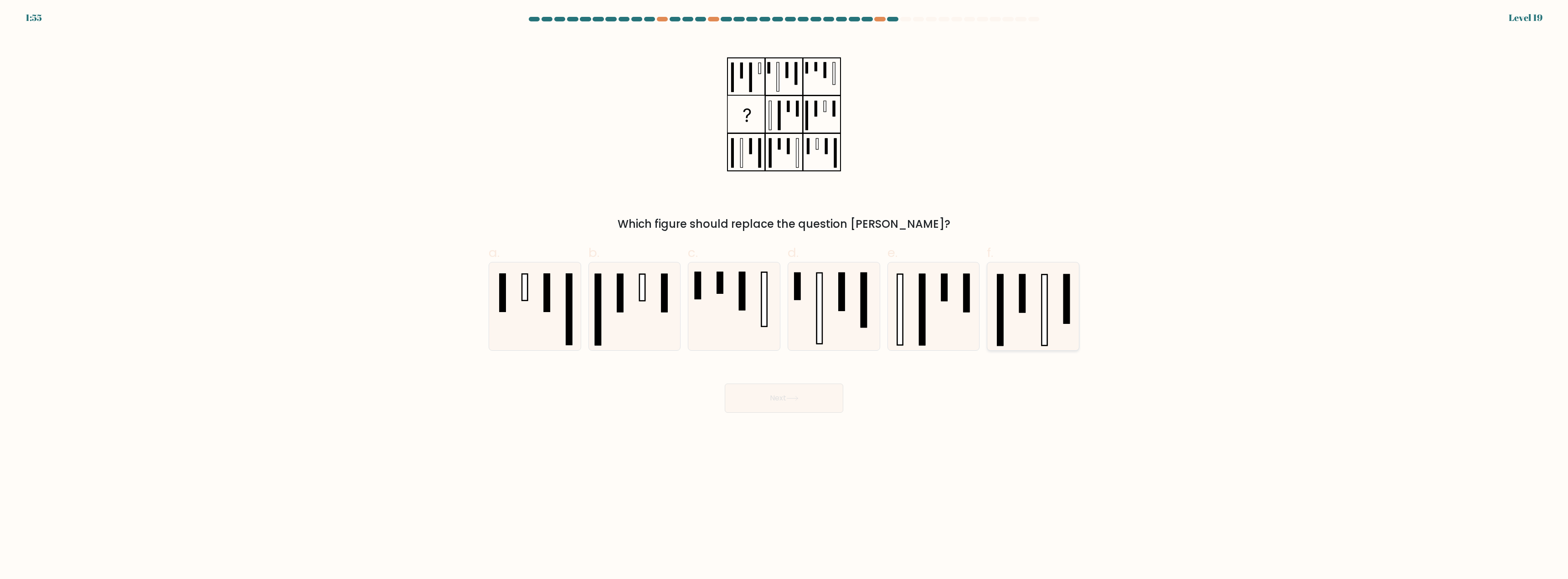
click at [1008, 318] on icon at bounding box center [1033, 306] width 88 height 88
click at [785, 296] on input "f." at bounding box center [784, 293] width 1 height 6
radio input "true"
click at [788, 407] on button "Next" at bounding box center [784, 398] width 119 height 29
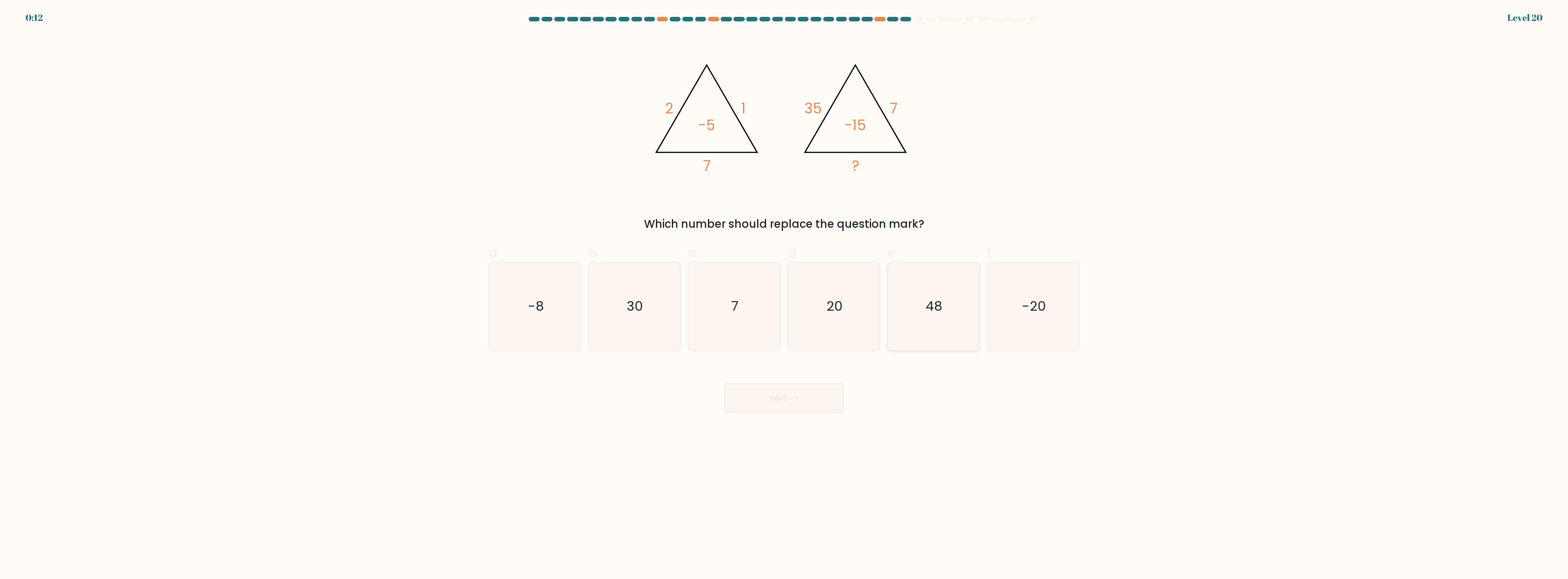
click at [887, 300] on div "48" at bounding box center [934, 307] width 93 height 89
click at [785, 296] on input "e. 48" at bounding box center [784, 293] width 1 height 6
radio input "true"
click at [844, 316] on icon "20" at bounding box center [834, 306] width 88 height 88
click at [785, 296] on input "d. 20" at bounding box center [784, 293] width 1 height 6
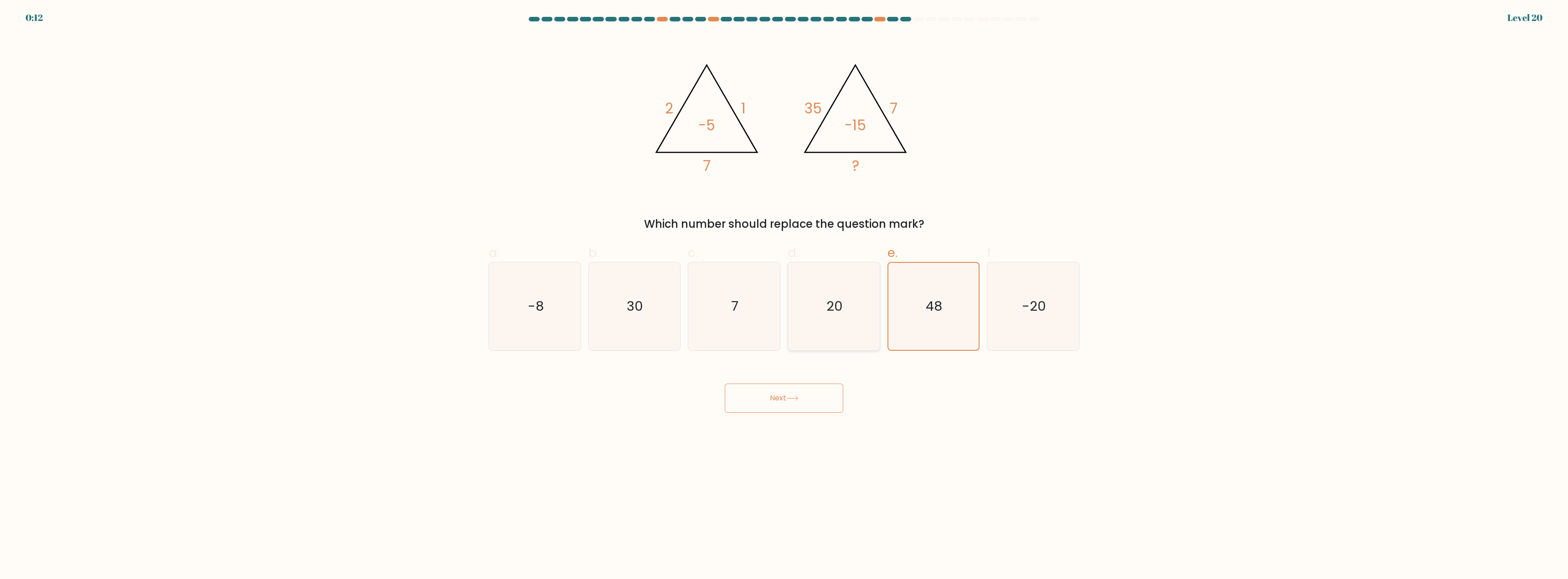
radio input "true"
click at [776, 412] on button "Next" at bounding box center [784, 398] width 119 height 29
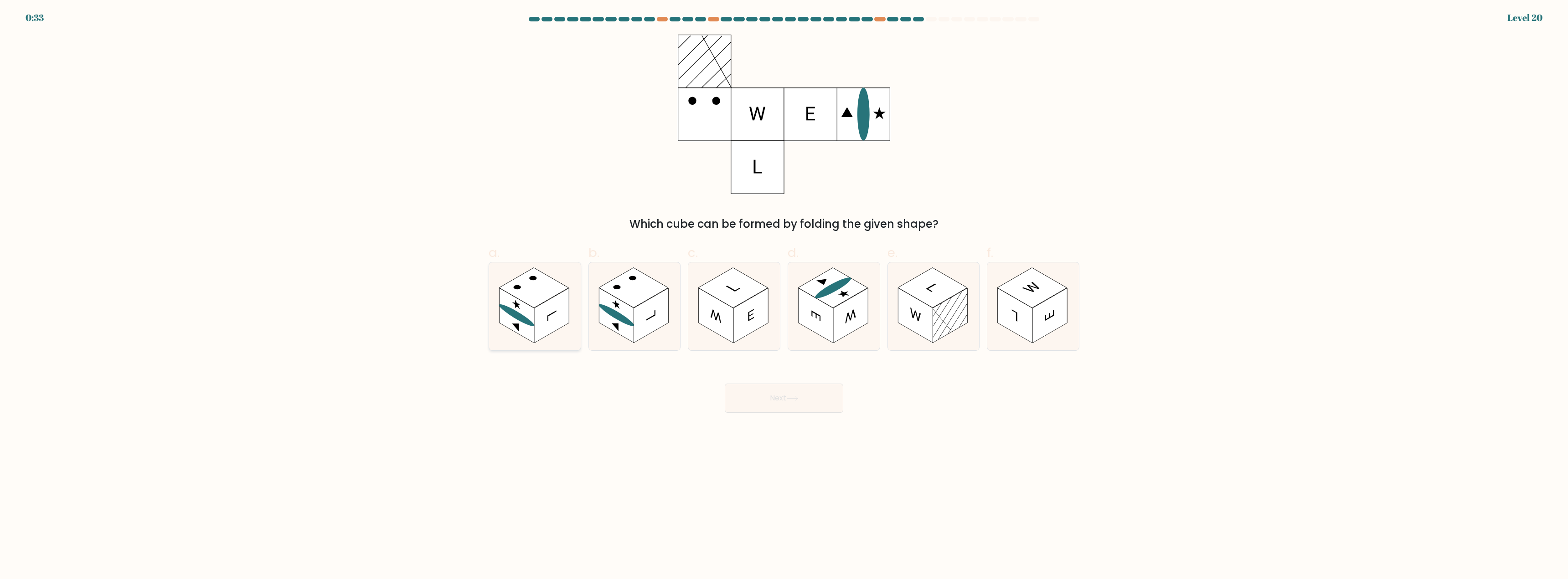
click at [537, 331] on rect at bounding box center [551, 316] width 35 height 55
click at [784, 296] on input "a." at bounding box center [784, 293] width 1 height 6
radio input "true"
click at [782, 398] on button "Next" at bounding box center [784, 398] width 119 height 29
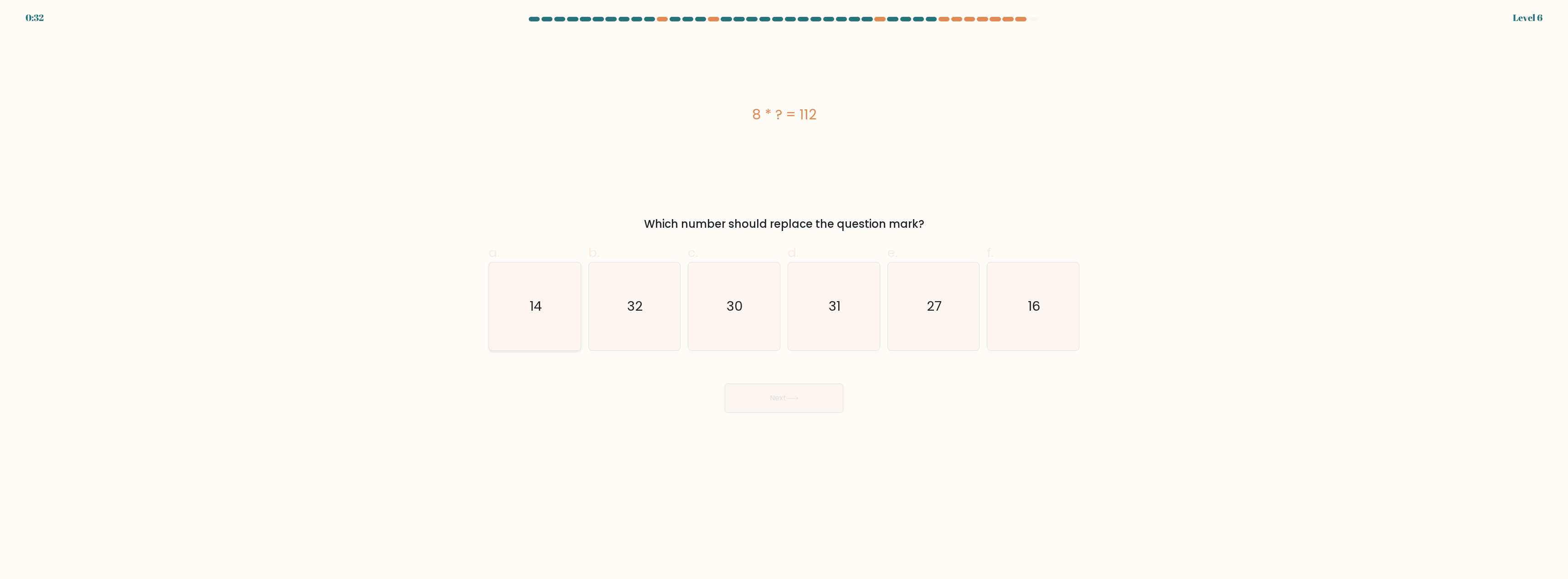
click at [535, 294] on icon "14" at bounding box center [534, 306] width 88 height 88
click at [784, 294] on input "a. 14" at bounding box center [784, 293] width 1 height 6
radio input "true"
click at [802, 406] on button "Next" at bounding box center [784, 398] width 119 height 29
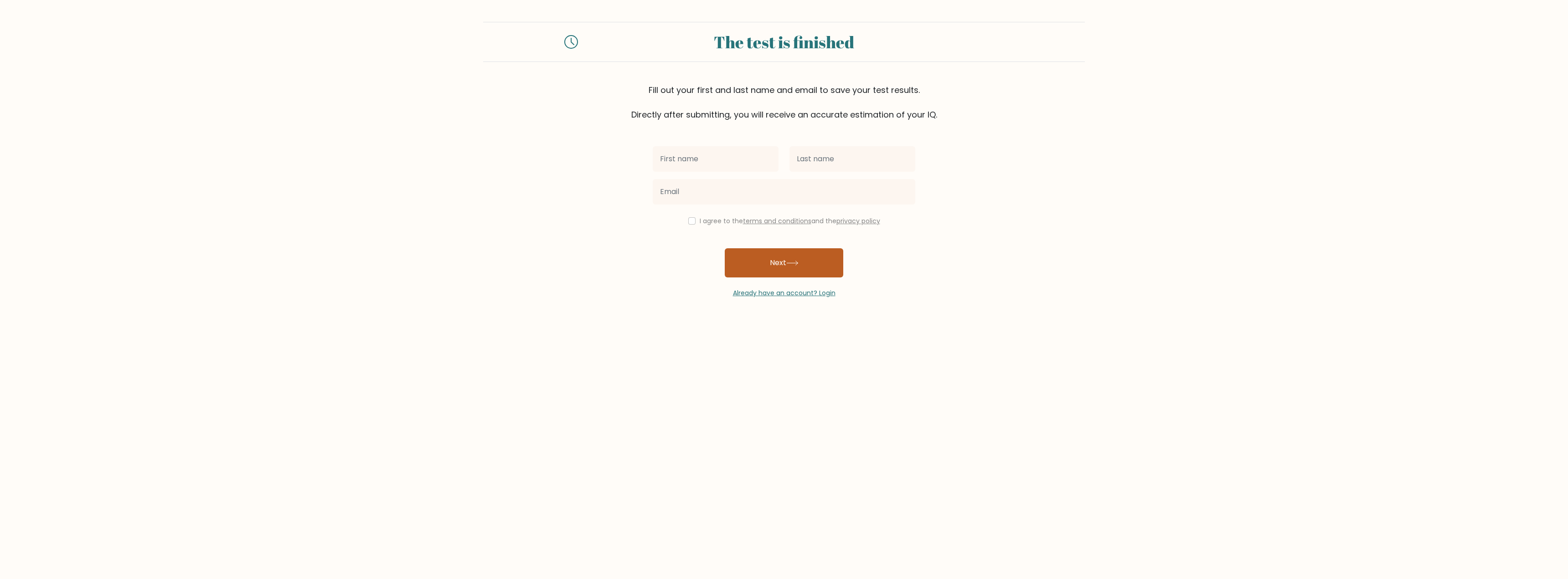
click at [772, 271] on button "Next" at bounding box center [784, 263] width 119 height 29
type input "bgef"
type input "¸rghfr"
type input "[EMAIL_ADDRESS][DOMAIN_NAME]"
click at [772, 271] on button "Next" at bounding box center [784, 263] width 119 height 29
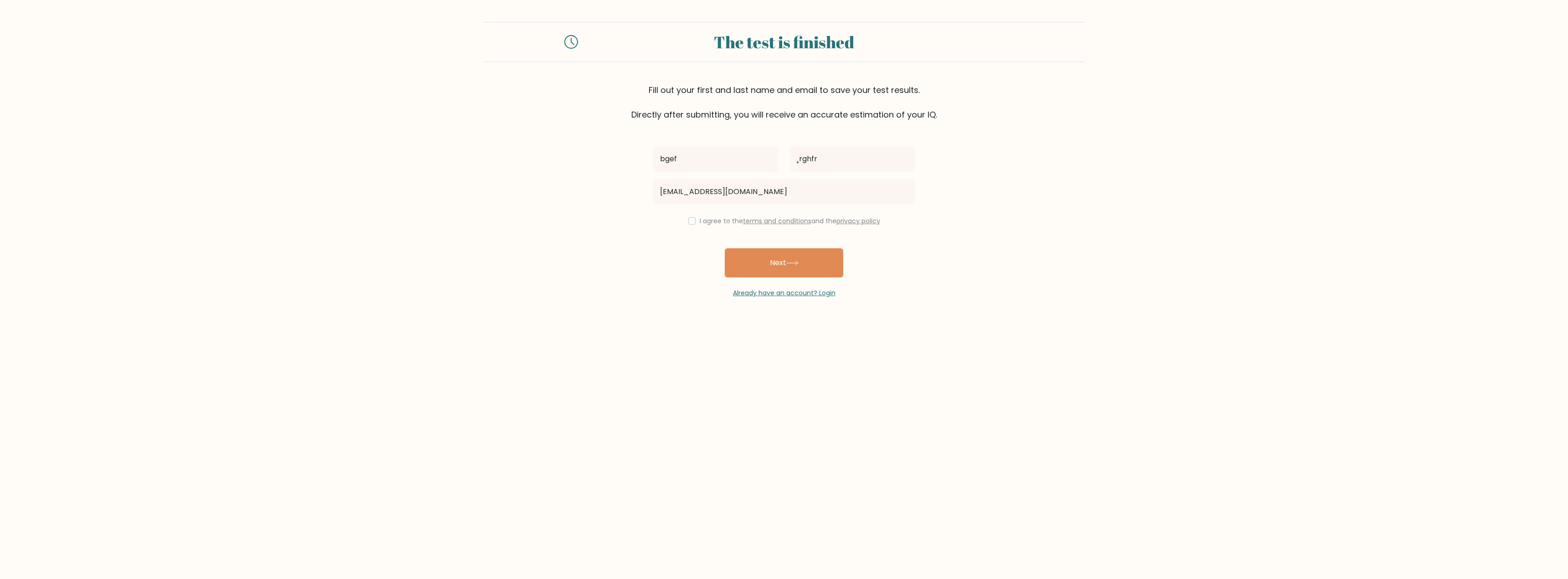
click at [702, 217] on label "I agree to the terms and conditions and the privacy policy" at bounding box center [789, 221] width 181 height 9
click at [688, 219] on input "checkbox" at bounding box center [692, 221] width 7 height 7
checkbox input "true"
click at [792, 274] on button "Next" at bounding box center [784, 263] width 119 height 29
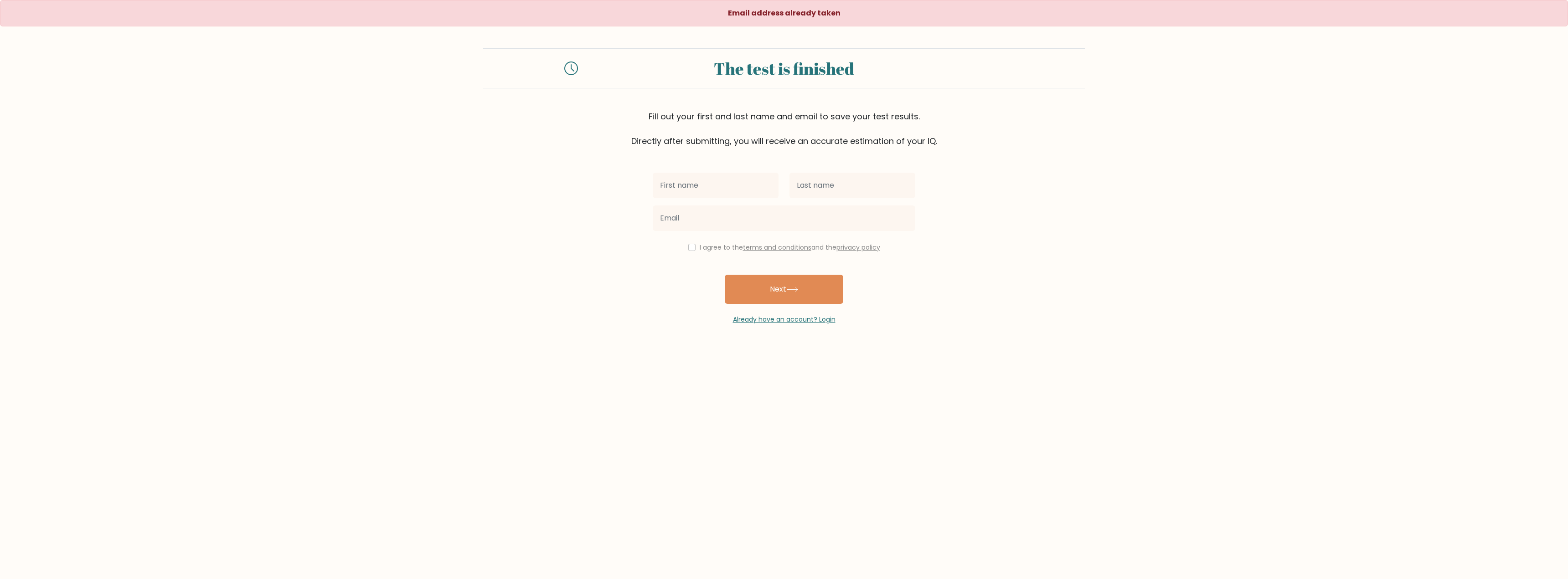
click at [730, 193] on input "text" at bounding box center [715, 185] width 126 height 26
type input "gegjas"
type input "oikbobsd"
type input "[EMAIL_ADDRESS][DOMAIN_NAME]"
click at [696, 249] on div "I agree to the terms and conditions and the privacy policy" at bounding box center [783, 248] width 273 height 11
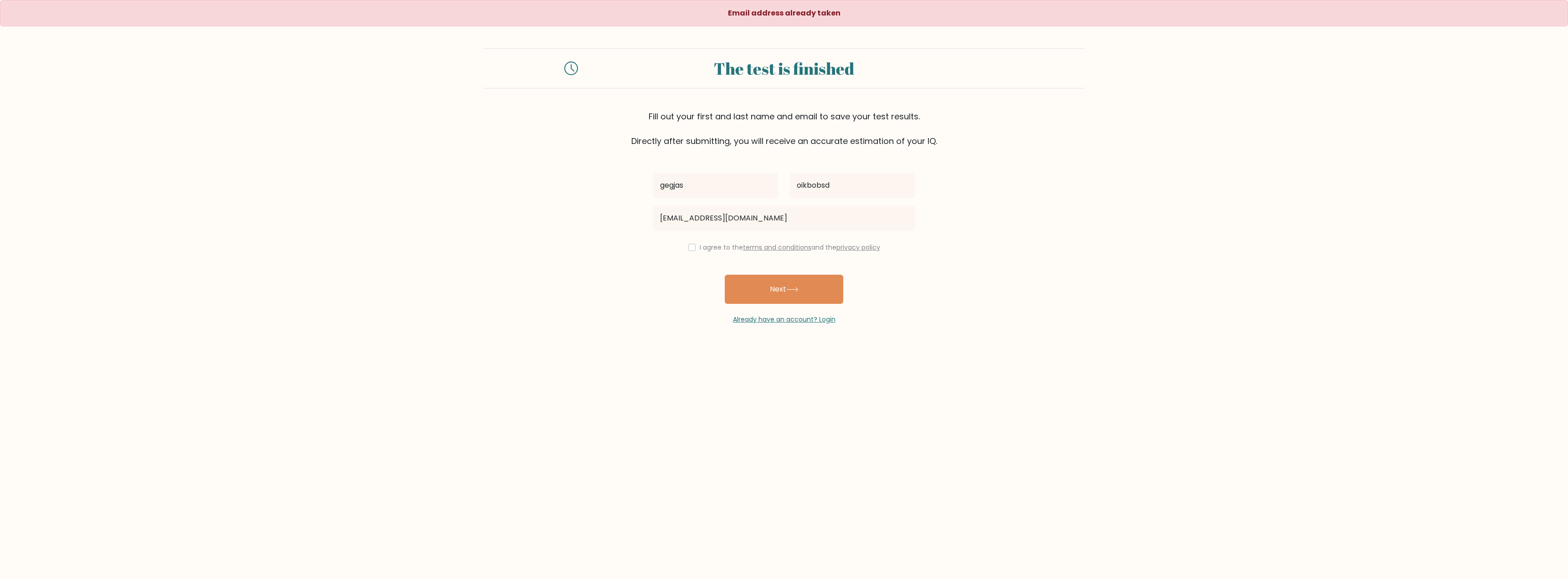
click at [698, 257] on div "gegjas oikbobsd [EMAIL_ADDRESS][DOMAIN_NAME] I agree to the terms and condition…" at bounding box center [783, 235] width 273 height 177
click at [693, 250] on div "I agree to the terms and conditions and the privacy policy" at bounding box center [783, 248] width 273 height 11
click at [693, 249] on div "I agree to the terms and conditions and the privacy policy" at bounding box center [783, 248] width 273 height 11
click at [688, 244] on input "checkbox" at bounding box center [692, 248] width 7 height 7
checkbox input "true"
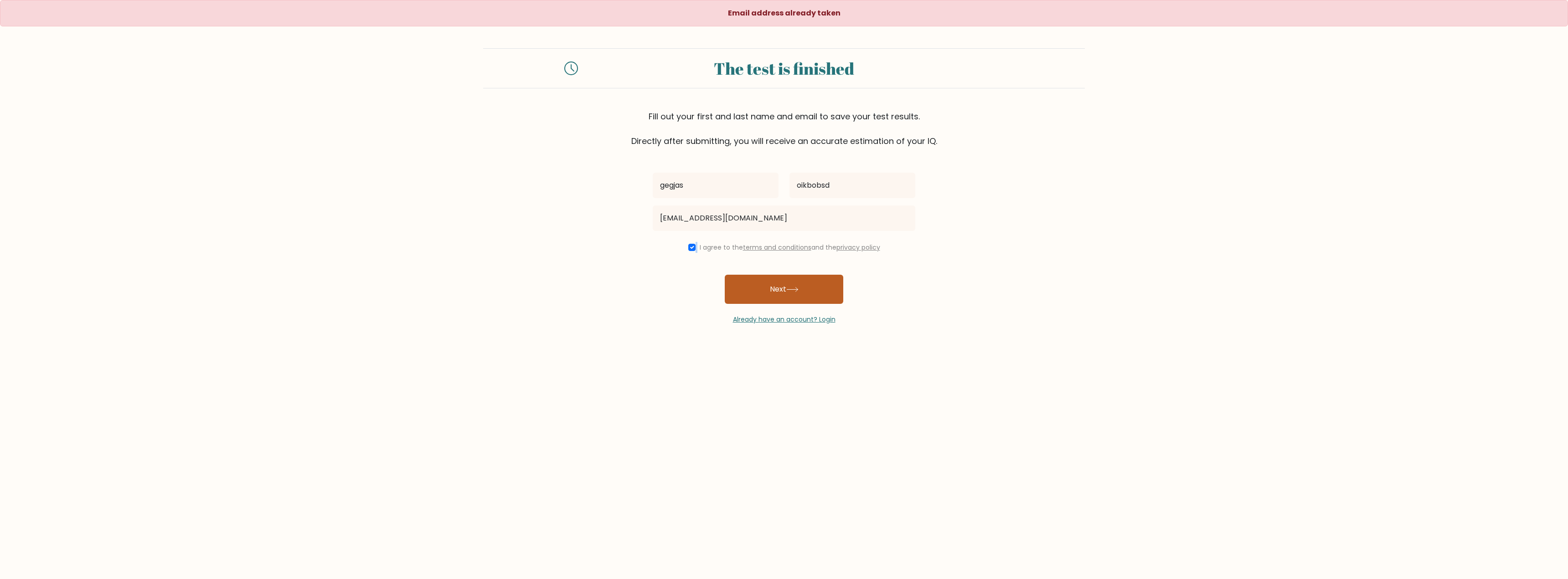
click at [766, 284] on button "Next" at bounding box center [784, 290] width 119 height 29
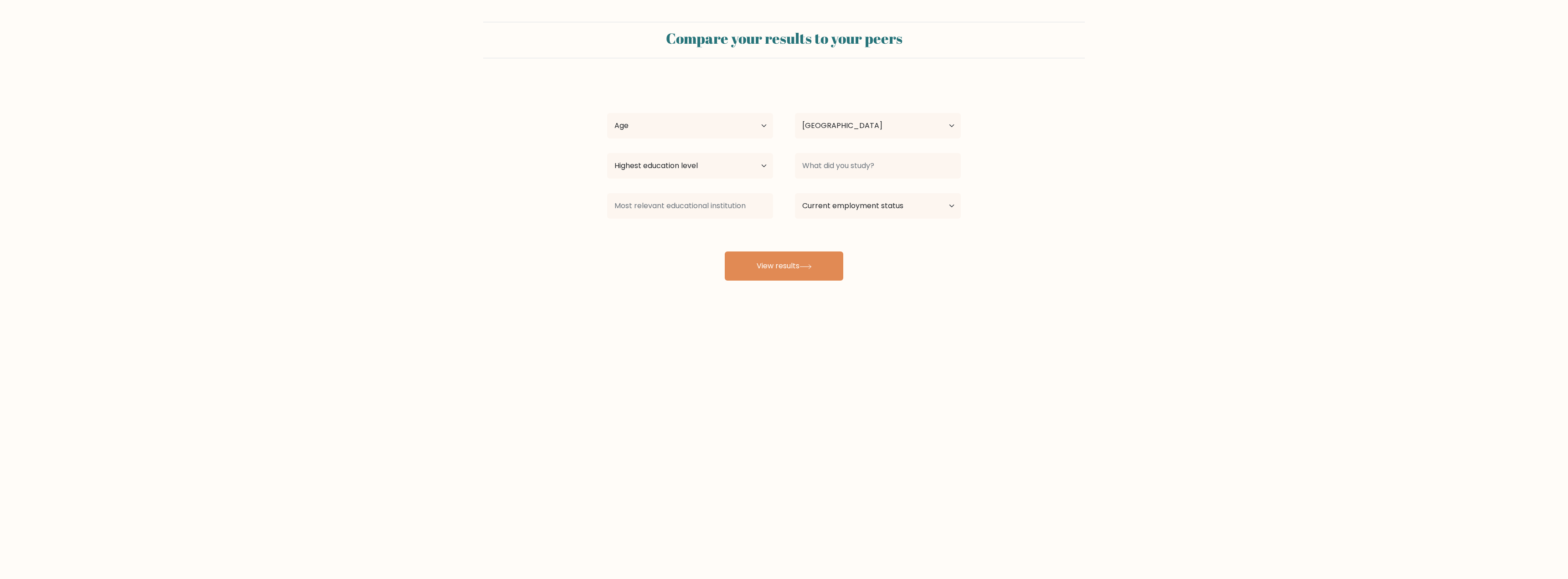
select select "HR"
click at [645, 111] on div "Age Under [DEMOGRAPHIC_DATA] [DEMOGRAPHIC_DATA] [DEMOGRAPHIC_DATA] [DEMOGRAPHIC…" at bounding box center [690, 126] width 188 height 33
click at [645, 119] on select "Age Under [DEMOGRAPHIC_DATA] [DEMOGRAPHIC_DATA] [DEMOGRAPHIC_DATA] [DEMOGRAPHIC…" at bounding box center [690, 126] width 166 height 26
select select "25_34"
click at [607, 113] on select "Age Under [DEMOGRAPHIC_DATA] [DEMOGRAPHIC_DATA] [DEMOGRAPHIC_DATA] [DEMOGRAPHIC…" at bounding box center [690, 126] width 166 height 26
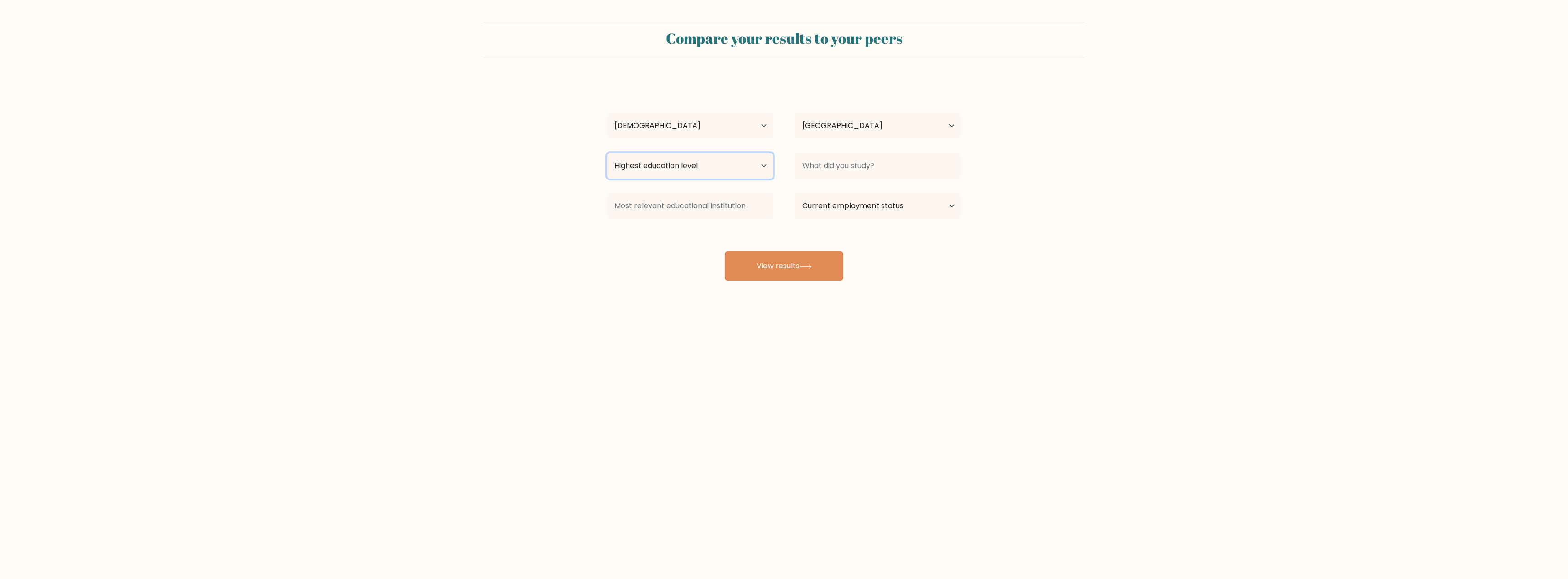
click at [720, 164] on select "Highest education level No schooling Primary Lower Secondary Upper Secondary Oc…" at bounding box center [690, 166] width 166 height 26
select select "upper_secondary"
click at [607, 153] on select "Highest education level No schooling Primary Lower Secondary Upper Secondary Oc…" at bounding box center [690, 166] width 166 height 26
click at [813, 173] on input at bounding box center [878, 166] width 166 height 26
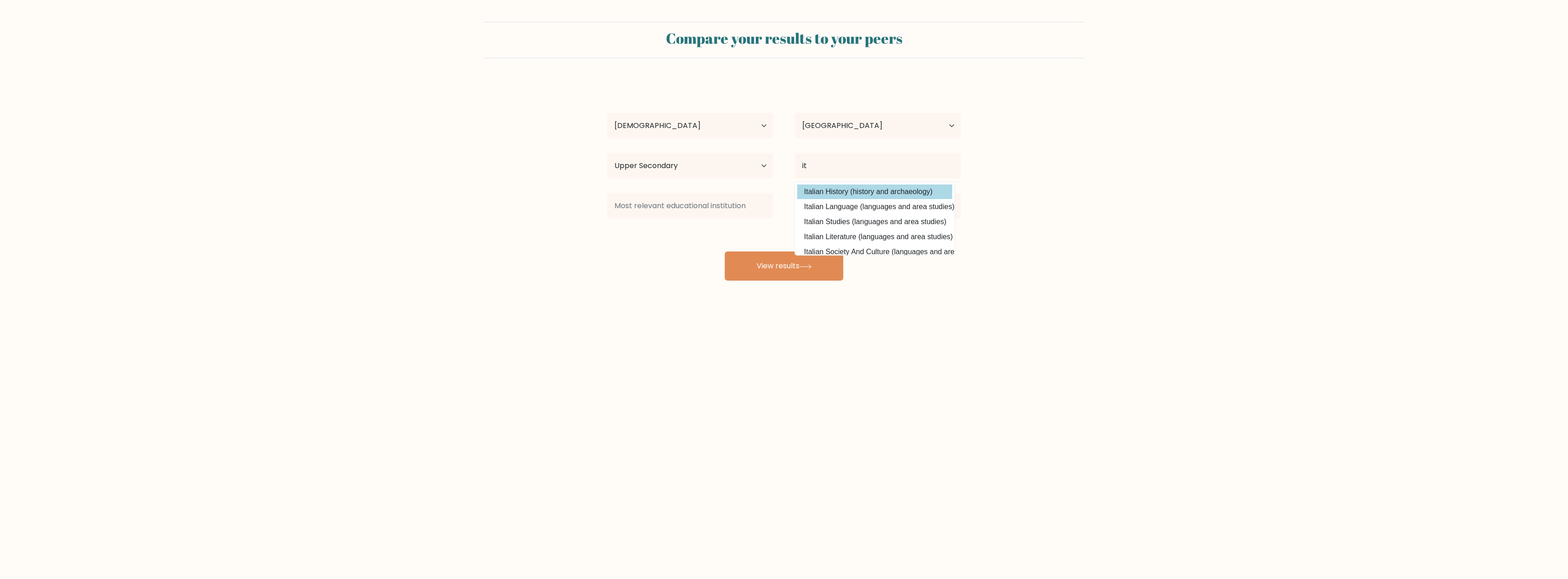
click at [813, 195] on option "Italian History (history and archaeology)" at bounding box center [875, 192] width 155 height 15
type input "Italian History"
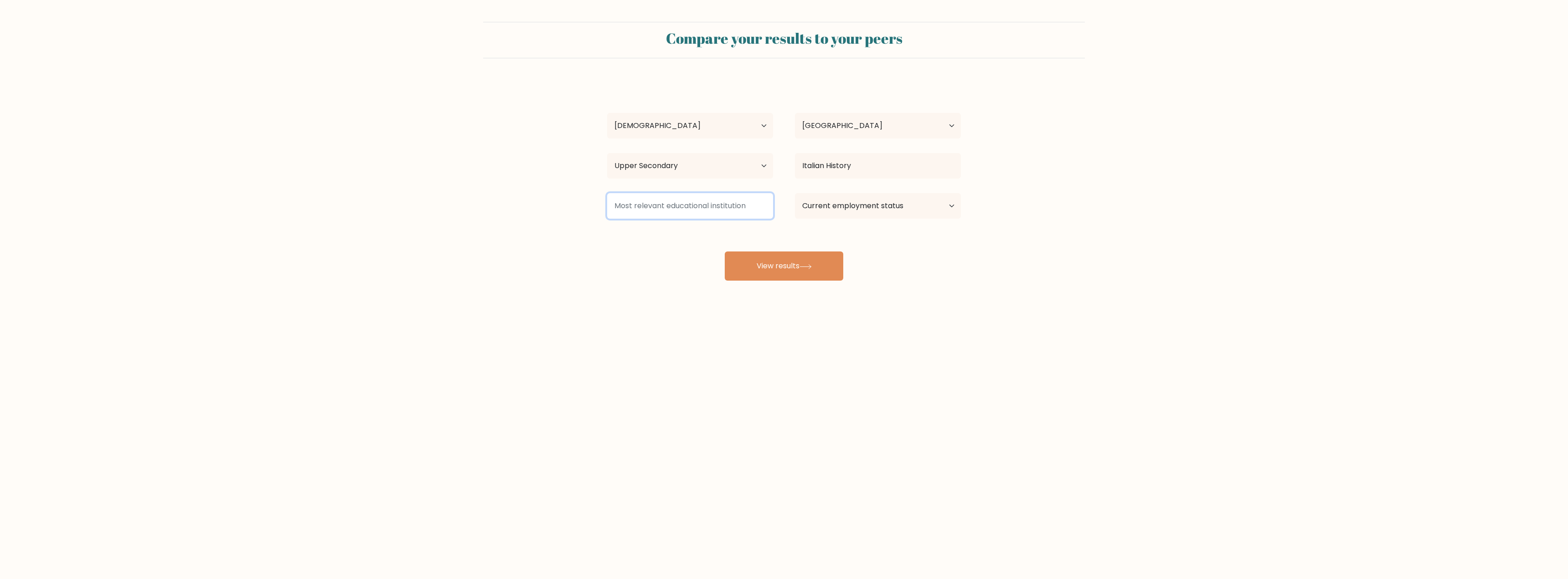
click at [757, 207] on input at bounding box center [690, 206] width 166 height 26
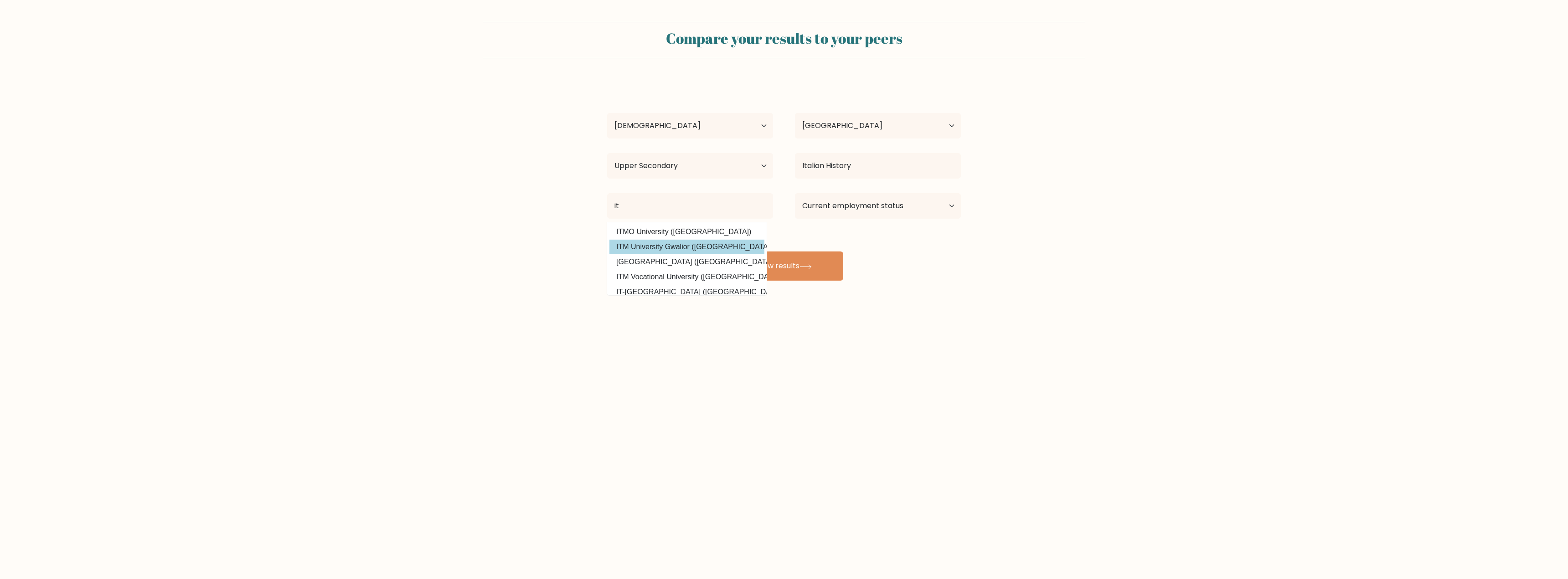
click at [718, 250] on option "ITM University Gwalior ([GEOGRAPHIC_DATA])" at bounding box center [687, 247] width 155 height 15
type input "ITM University Gwalior"
click at [830, 211] on select "Current employment status Employed Student Retired Other / prefer not to answer" at bounding box center [878, 206] width 166 height 26
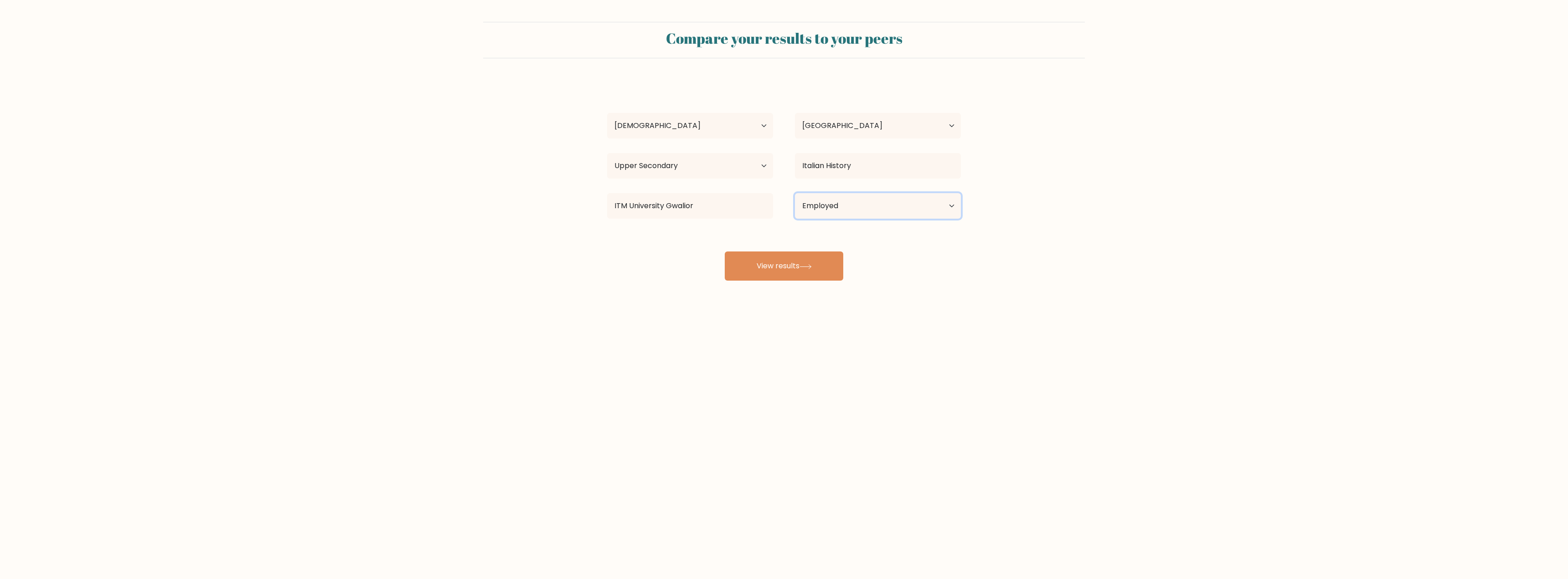
click at [795, 193] on select "Current employment status Employed Student Retired Other / prefer not to answer" at bounding box center [878, 206] width 166 height 26
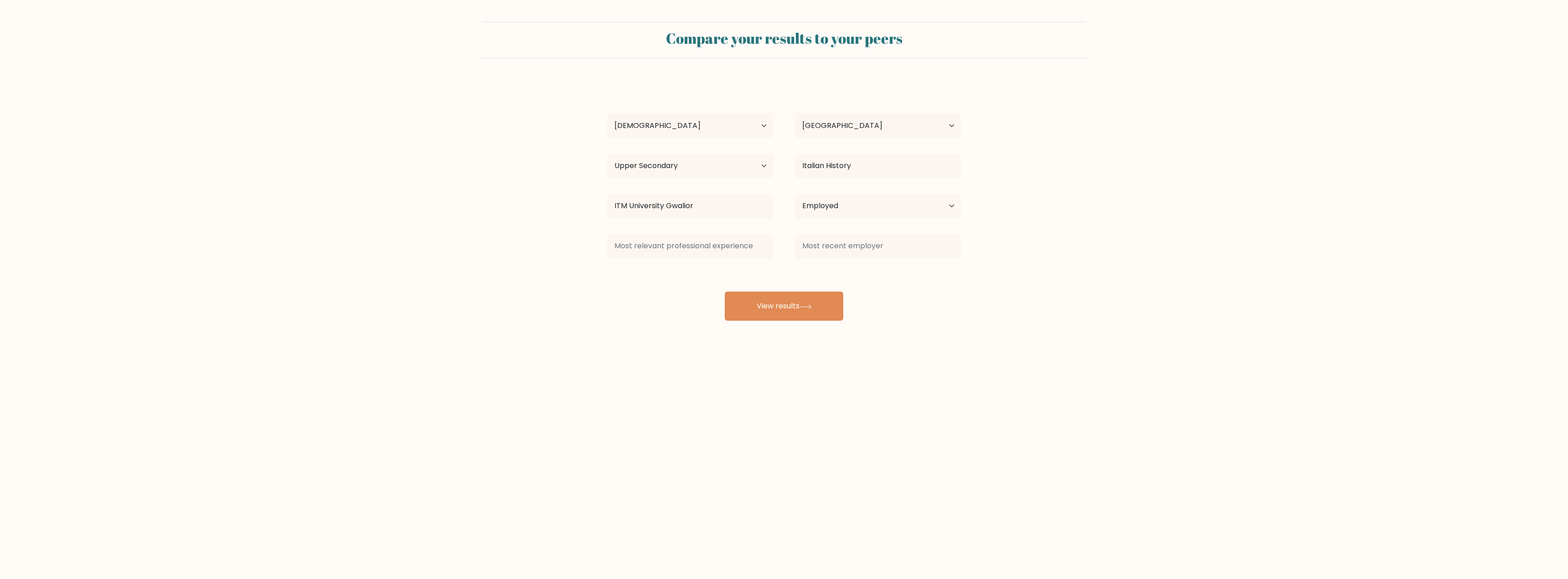
click at [824, 223] on div "gegjas oikbobsd Age Under [DEMOGRAPHIC_DATA] [DEMOGRAPHIC_DATA] [DEMOGRAPHIC_DA…" at bounding box center [783, 200] width 365 height 240
click at [823, 218] on select "Current employment status Employed Student Retired Other / prefer not to answer" at bounding box center [878, 206] width 166 height 26
select select "student"
click at [795, 193] on select "Current employment status Employed Student Retired Other / prefer not to answer" at bounding box center [878, 206] width 166 height 26
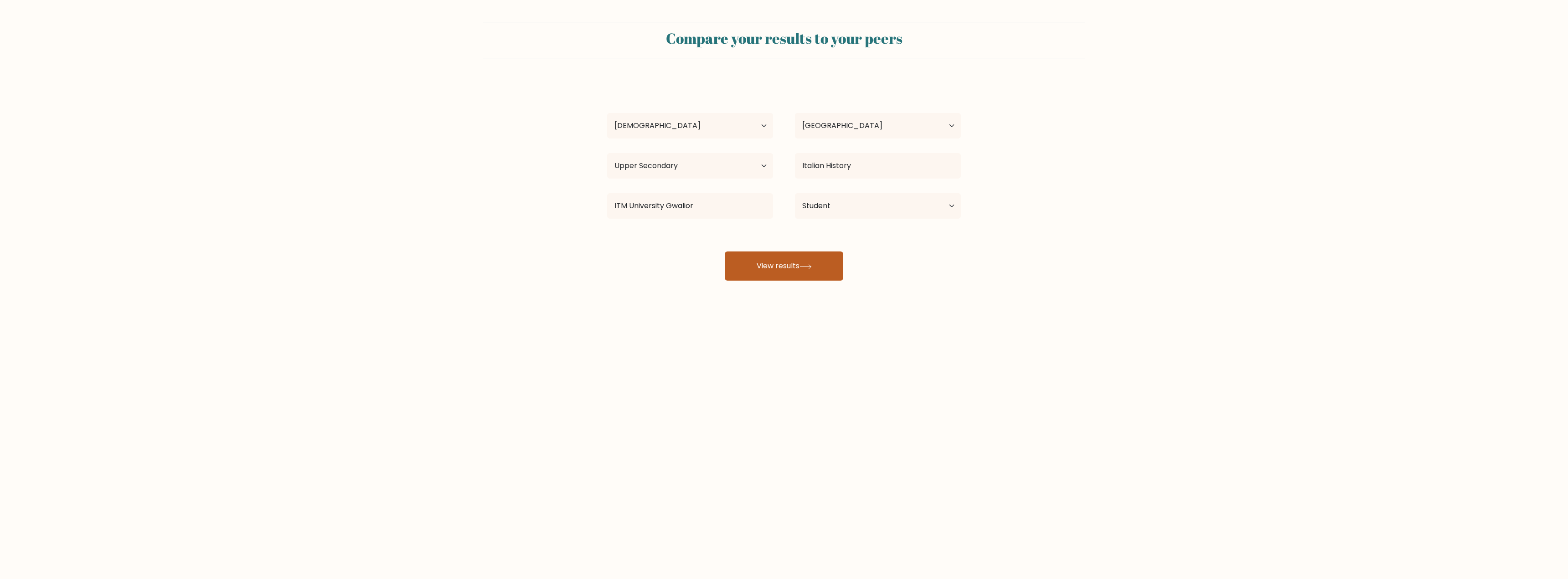
click at [800, 271] on button "View results" at bounding box center [784, 266] width 119 height 29
